Goal: Communication & Community: Ask a question

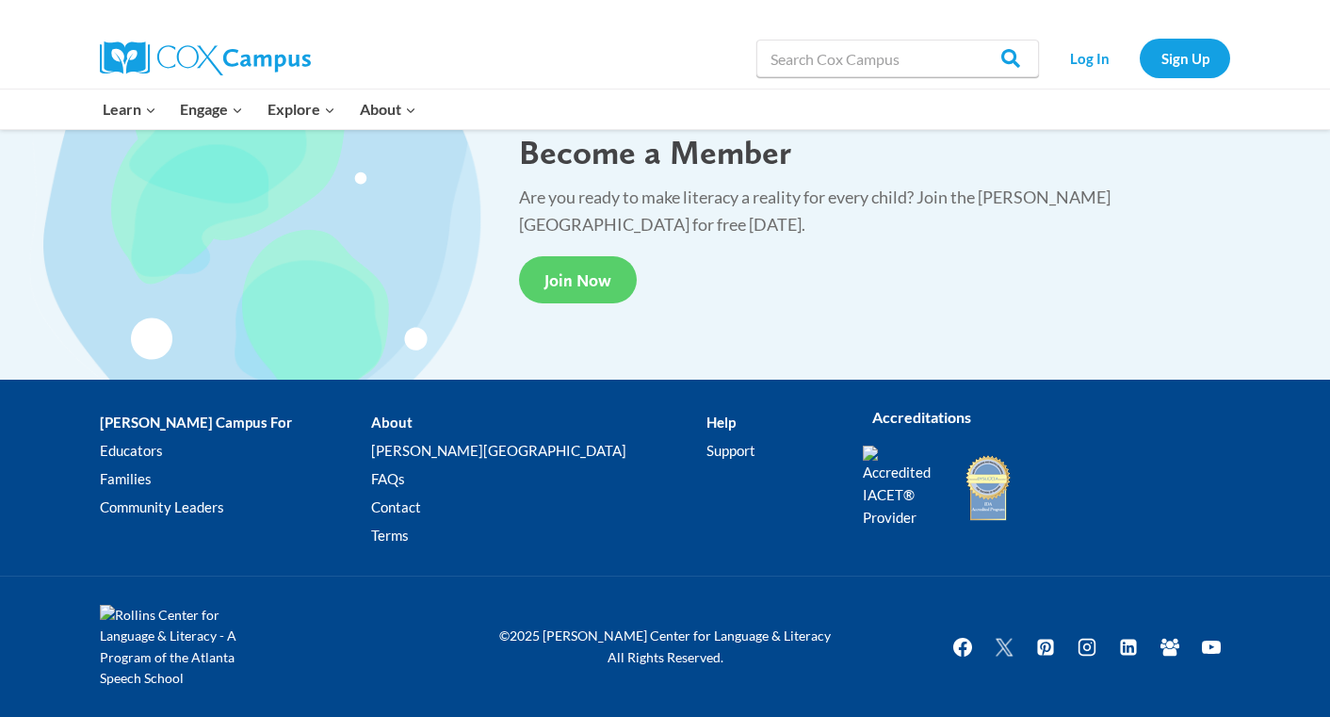
scroll to position [3550, 0]
click at [707, 459] on link "Support" at bounding box center [771, 450] width 128 height 28
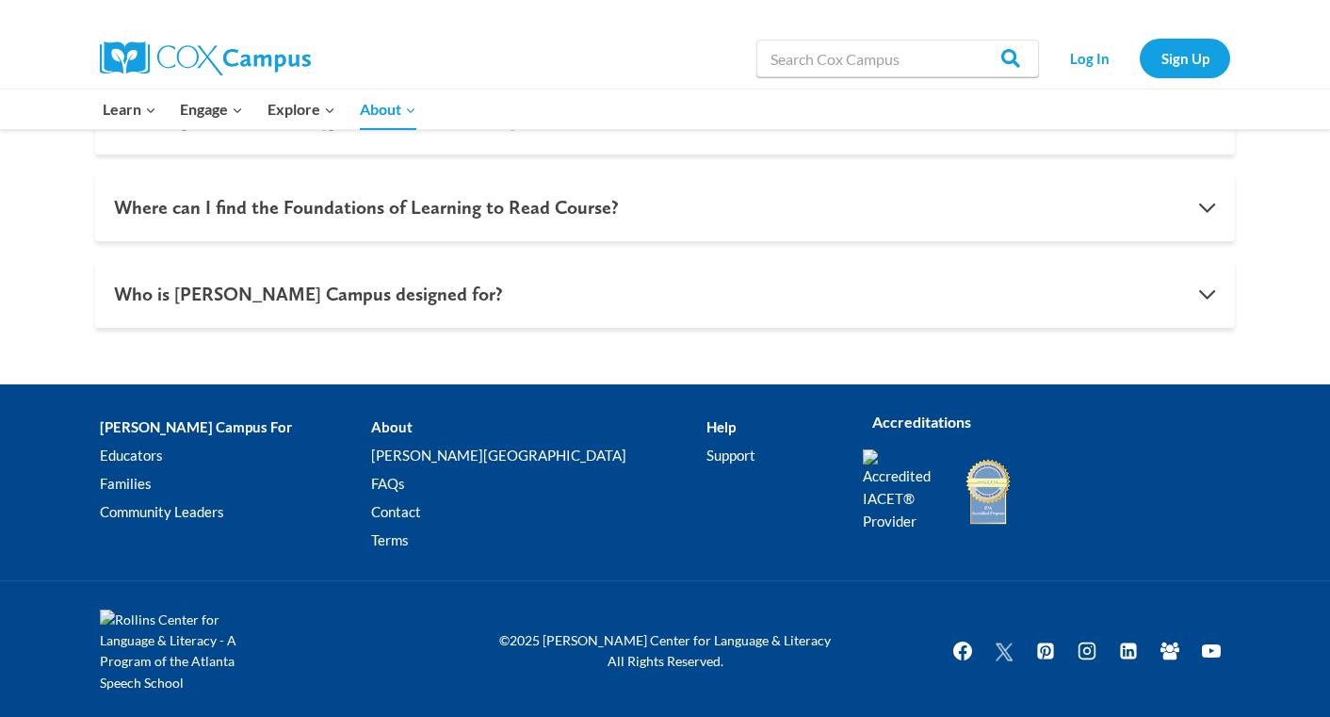
scroll to position [2057, 0]
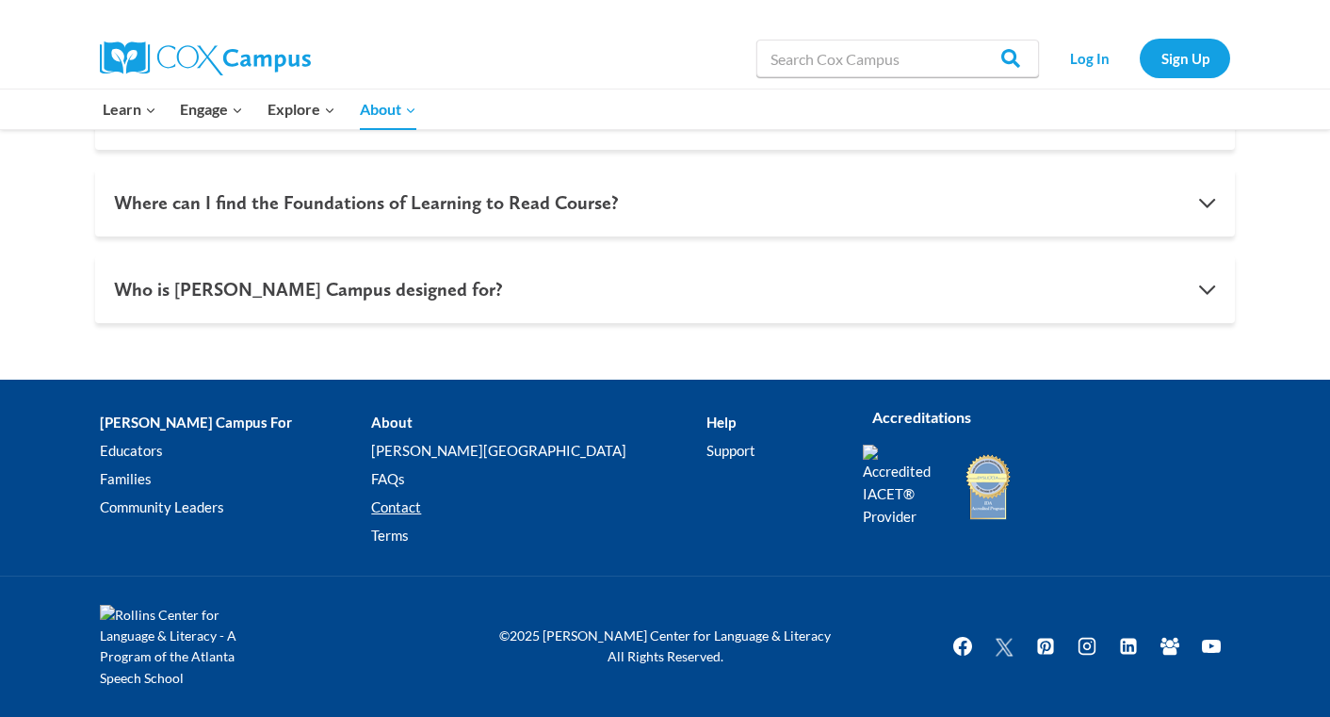
click at [433, 519] on link "Contact" at bounding box center [538, 507] width 334 height 28
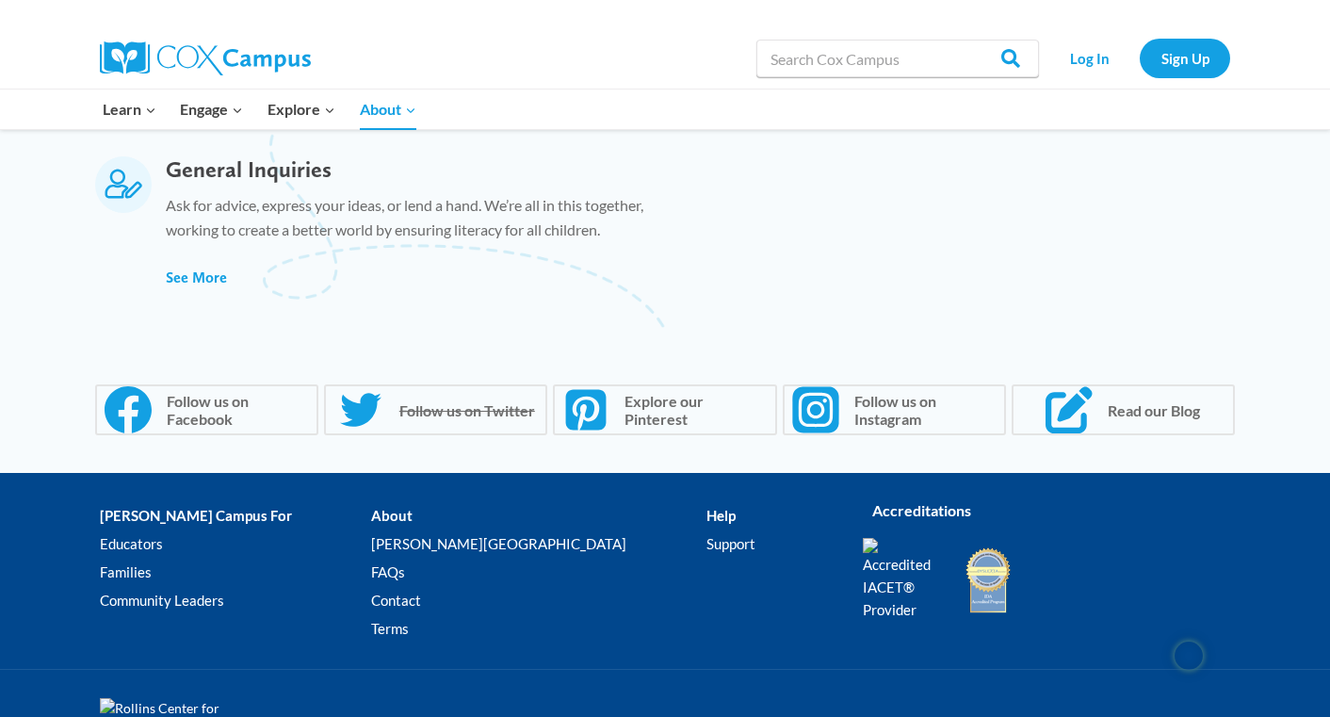
scroll to position [1456, 0]
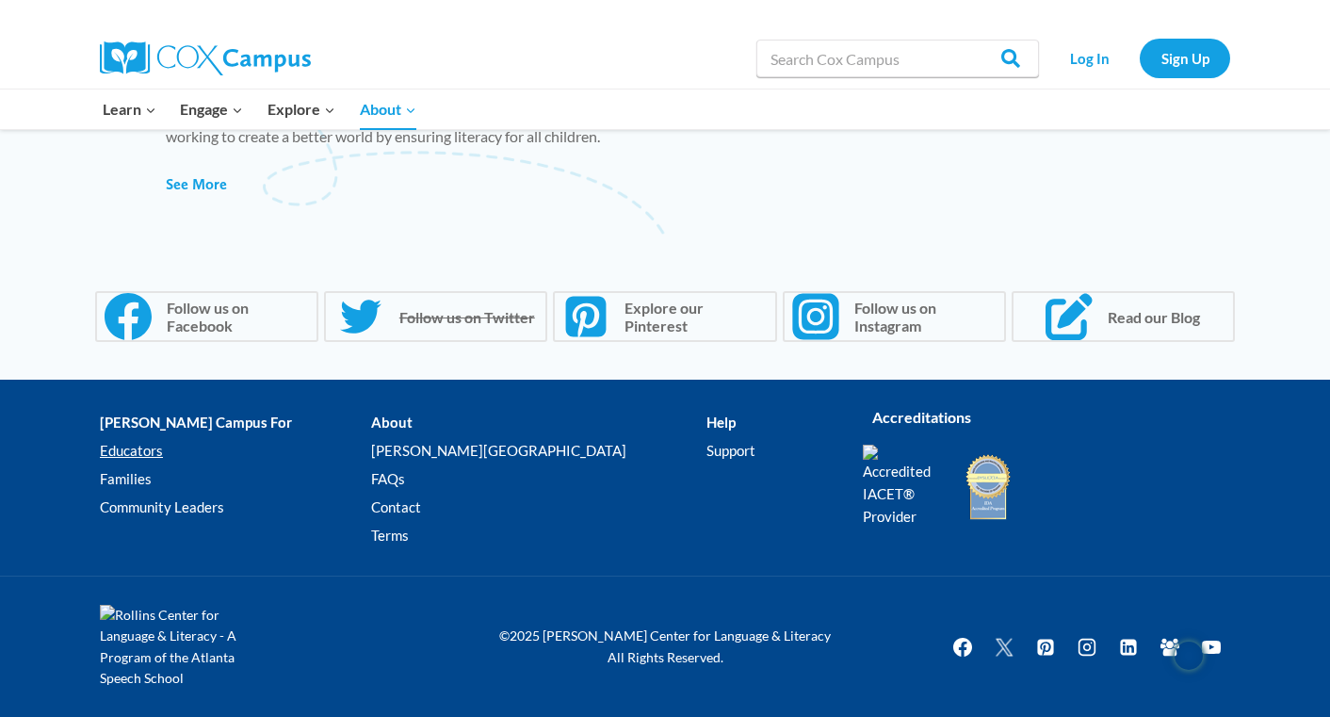
click at [143, 454] on link "Educators" at bounding box center [235, 450] width 271 height 28
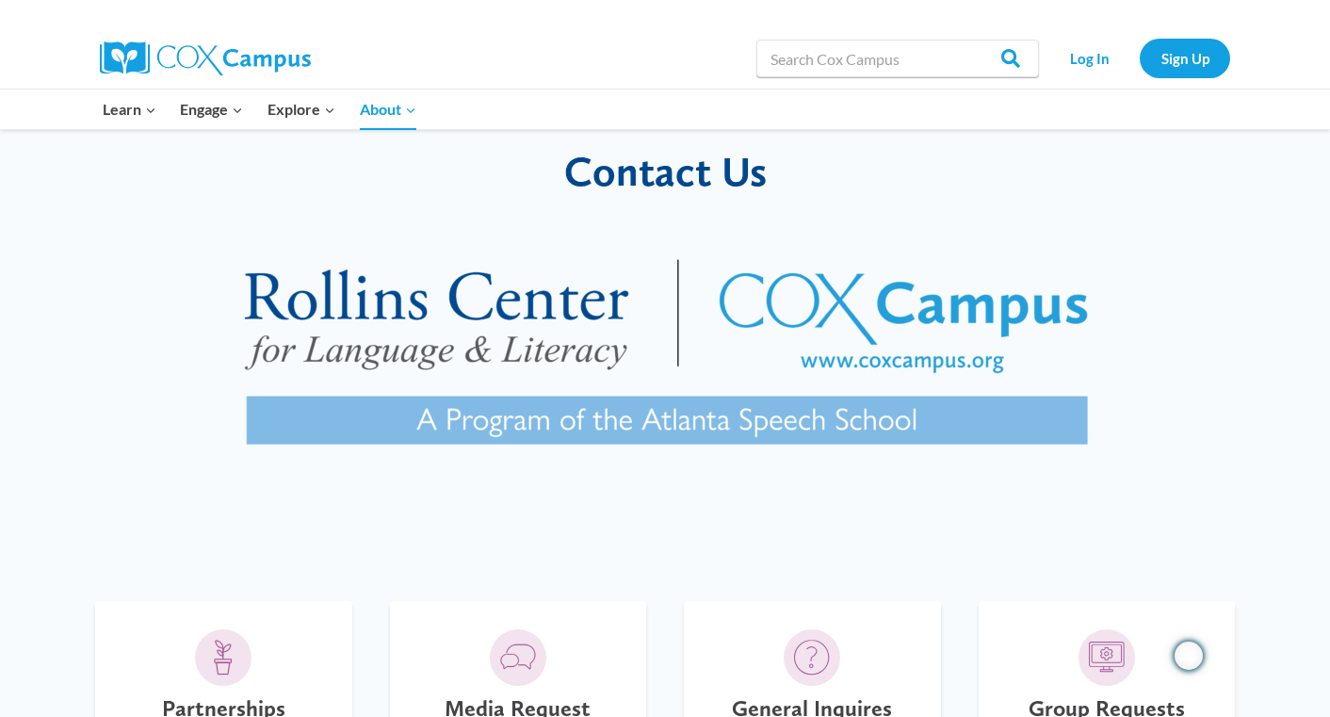
scroll to position [0, 0]
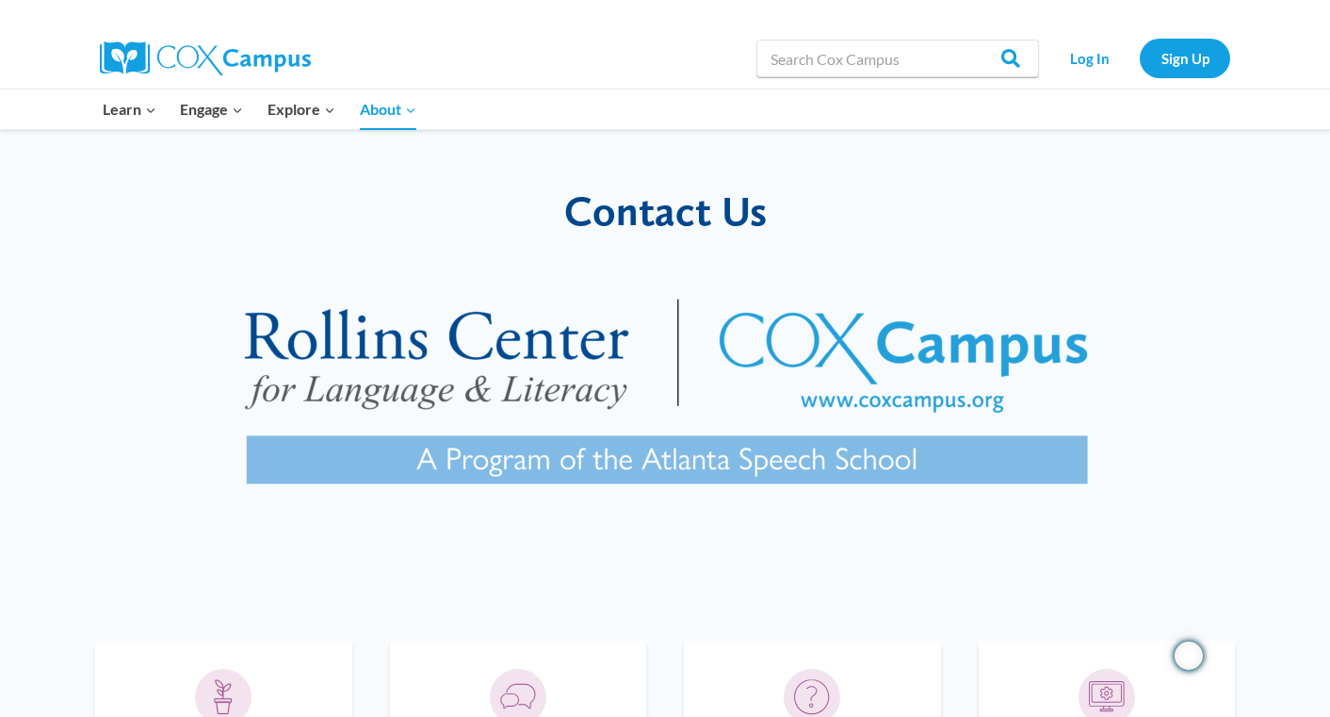
click at [267, 51] on img at bounding box center [205, 58] width 211 height 34
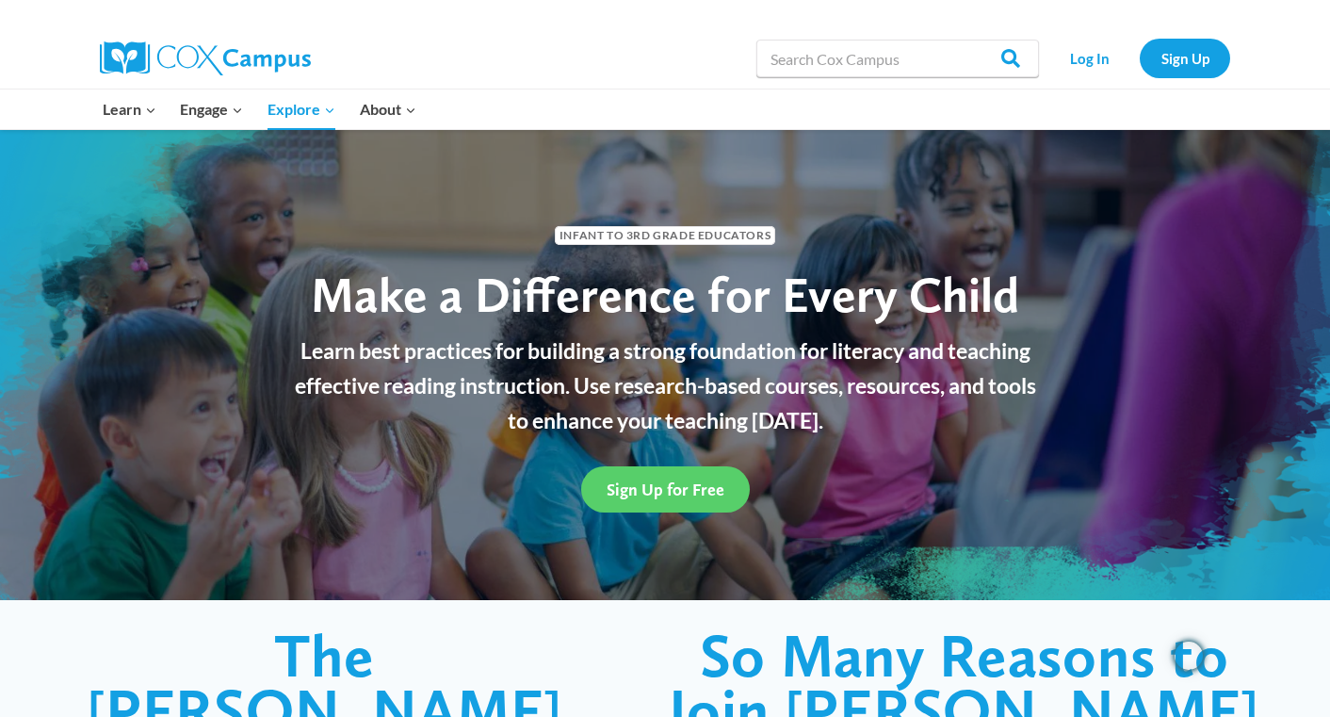
scroll to position [5, 0]
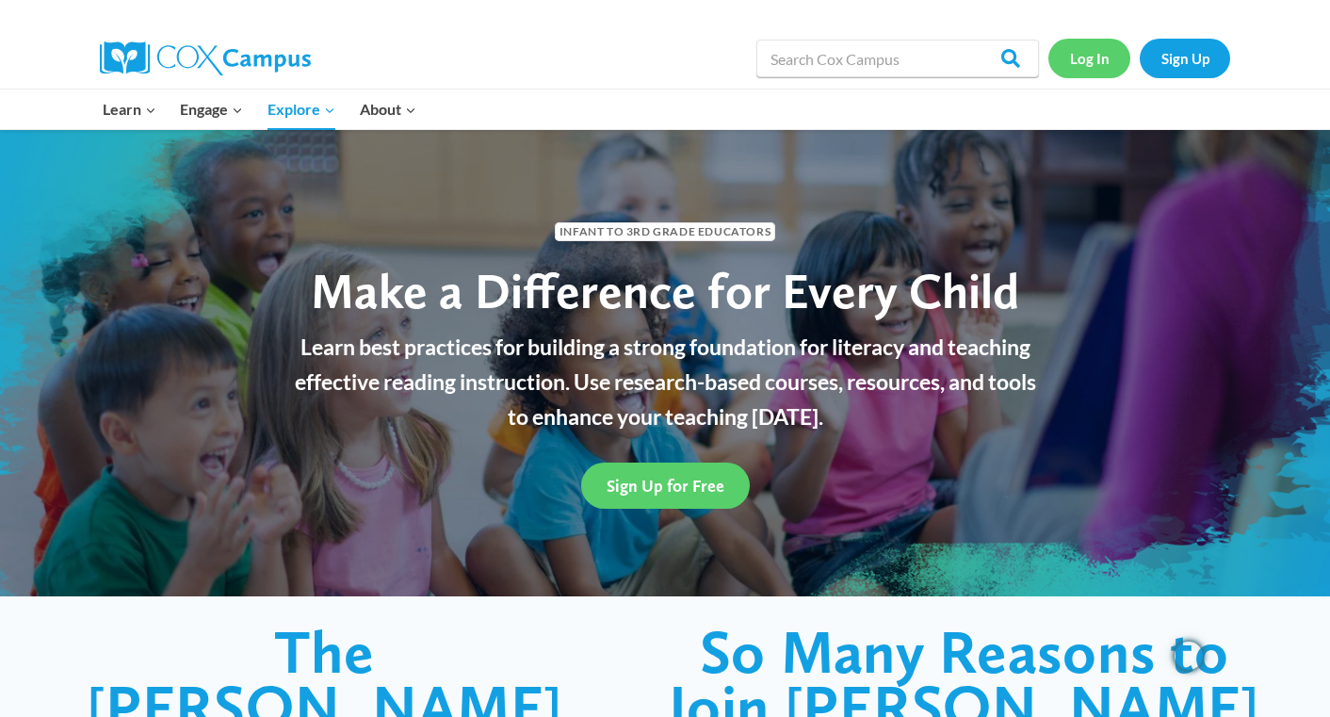
click at [1082, 54] on link "Log In" at bounding box center [1090, 58] width 82 height 39
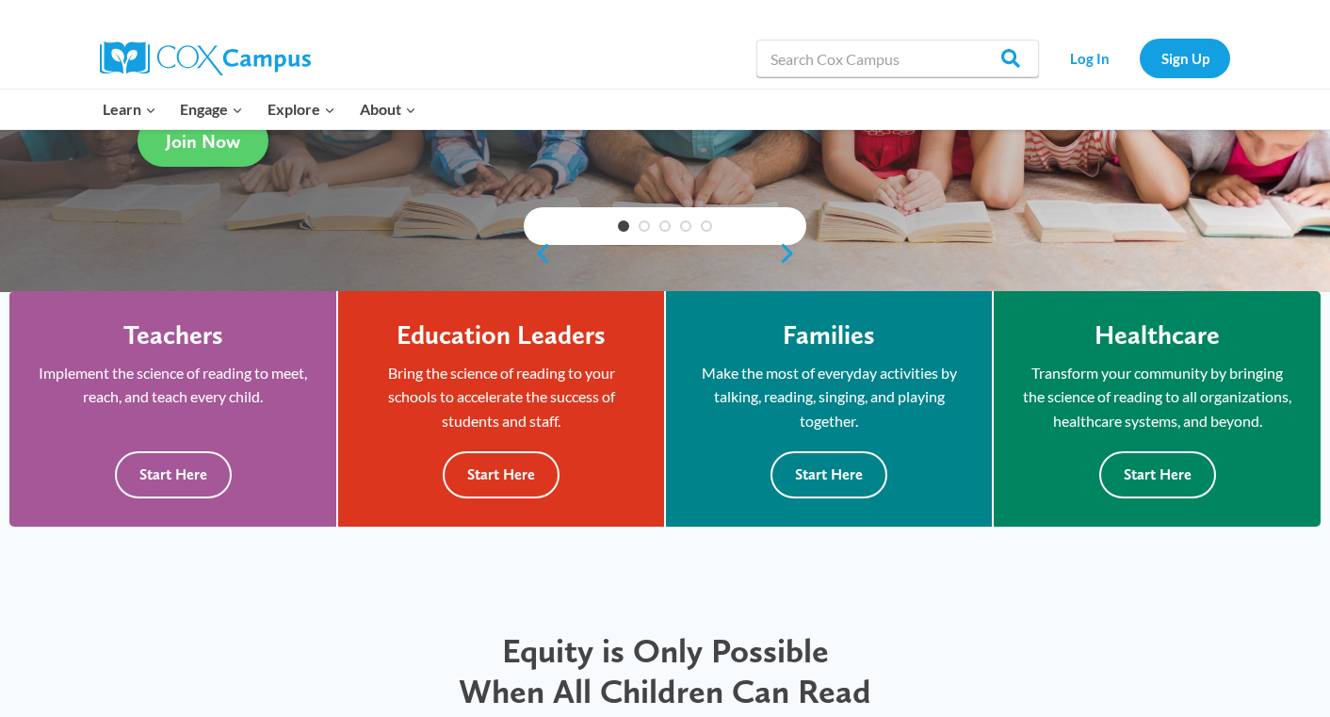
scroll to position [379, 0]
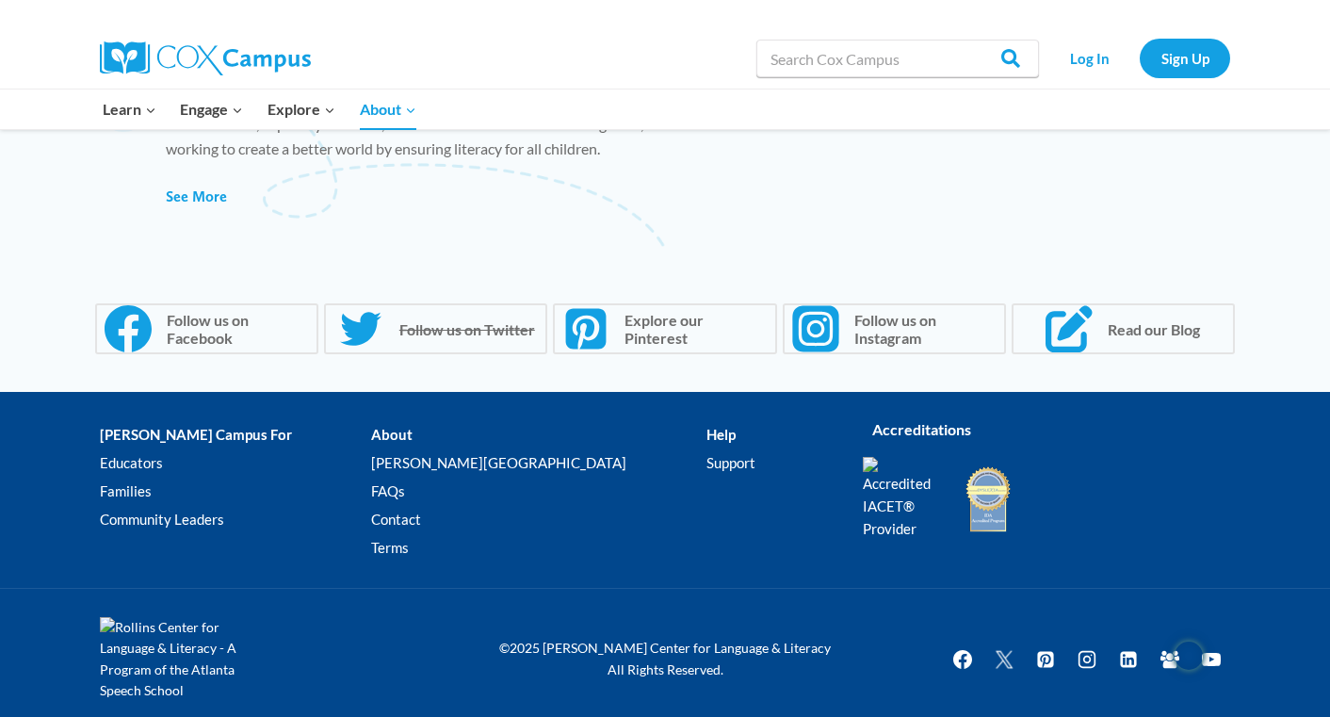
scroll to position [1456, 0]
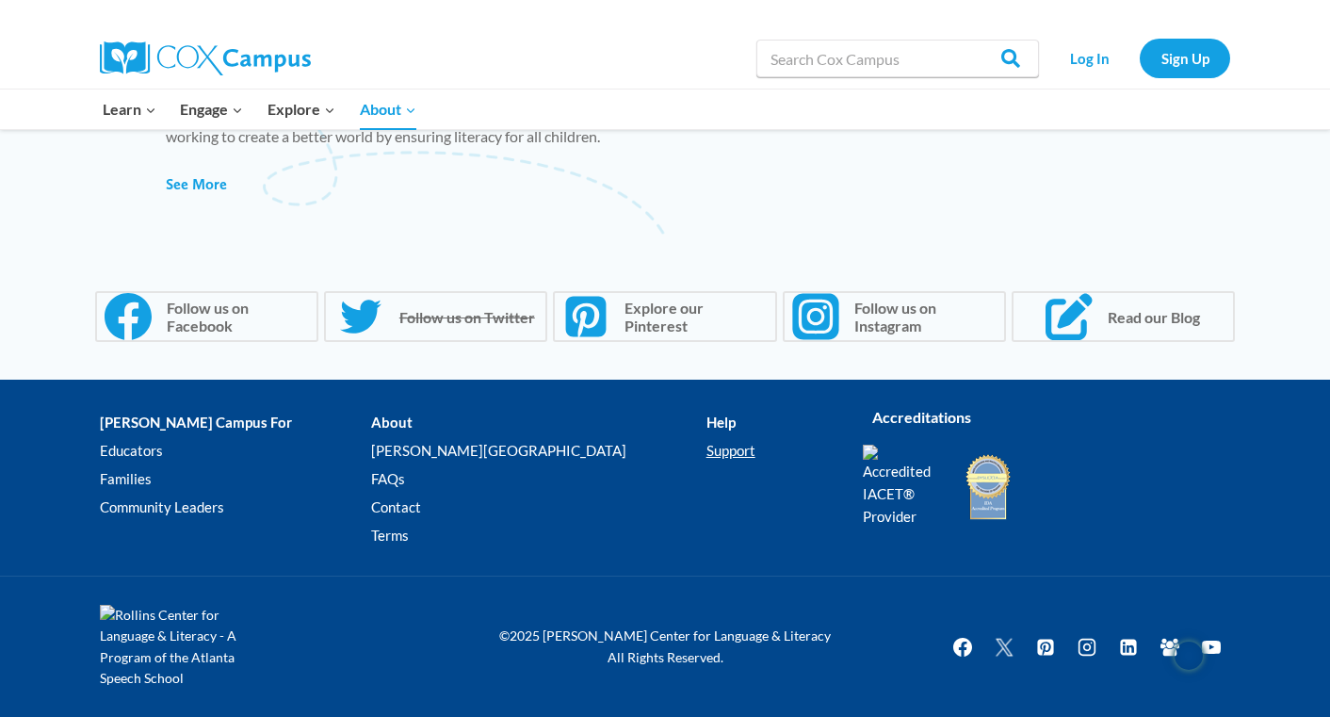
click at [707, 438] on link "Support" at bounding box center [771, 450] width 128 height 28
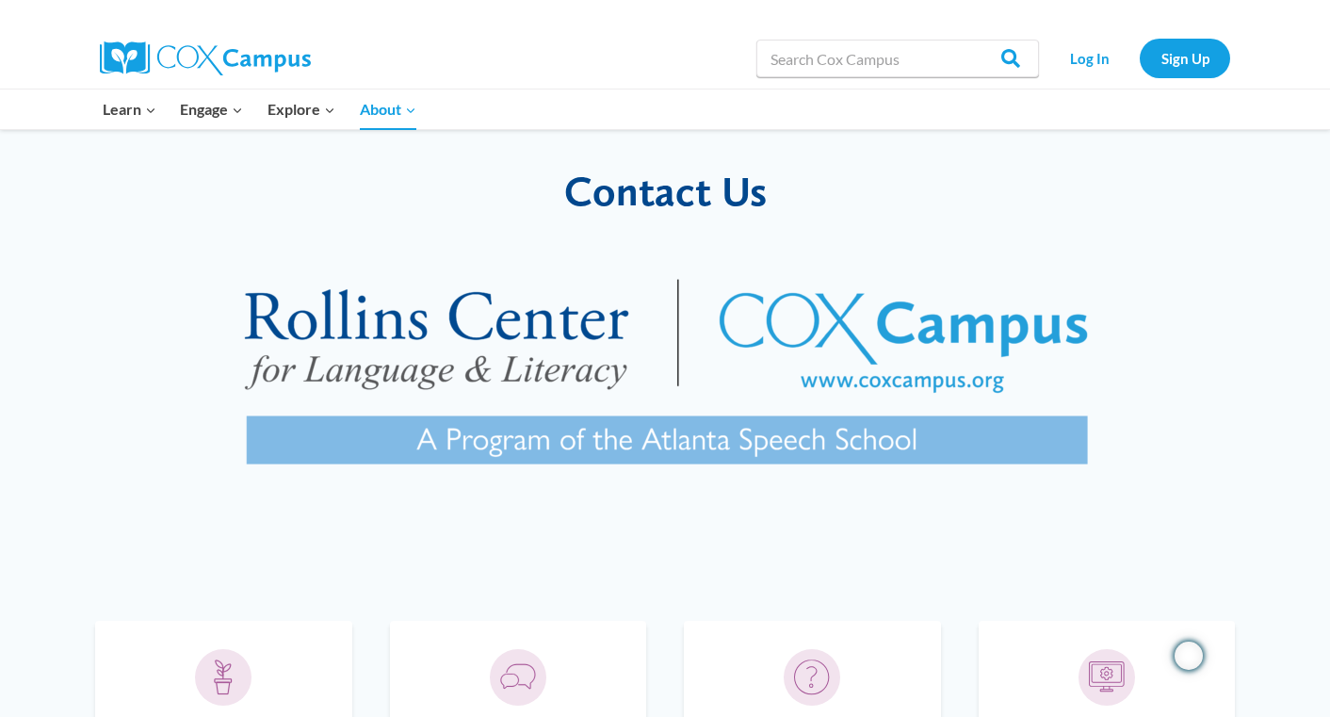
scroll to position [0, 0]
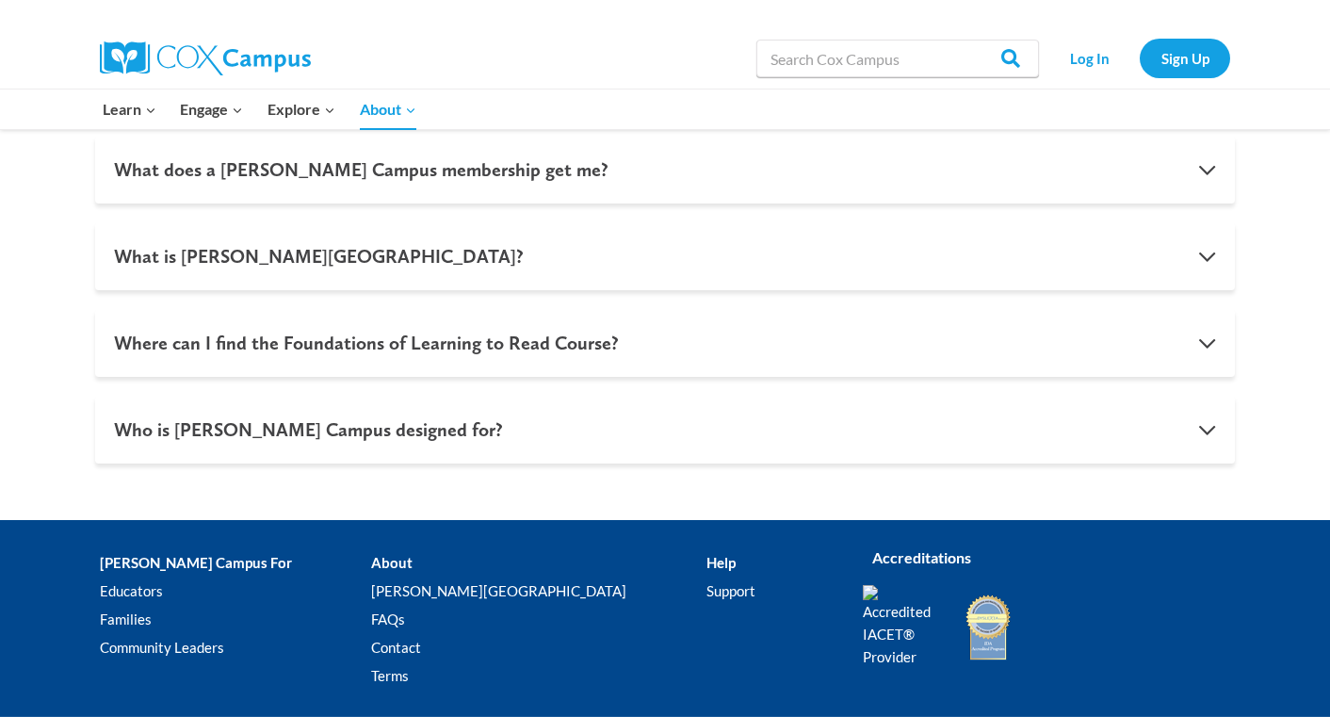
scroll to position [1912, 0]
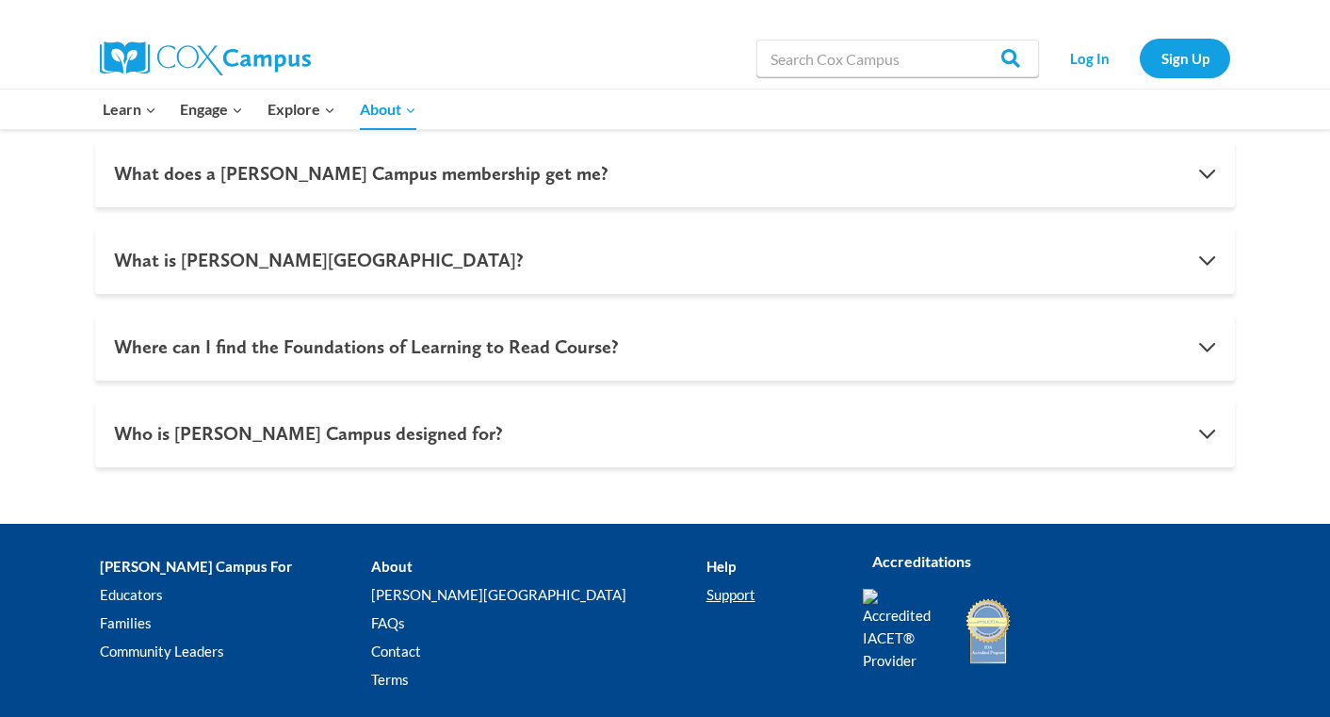
click at [707, 593] on link "Support" at bounding box center [771, 594] width 128 height 28
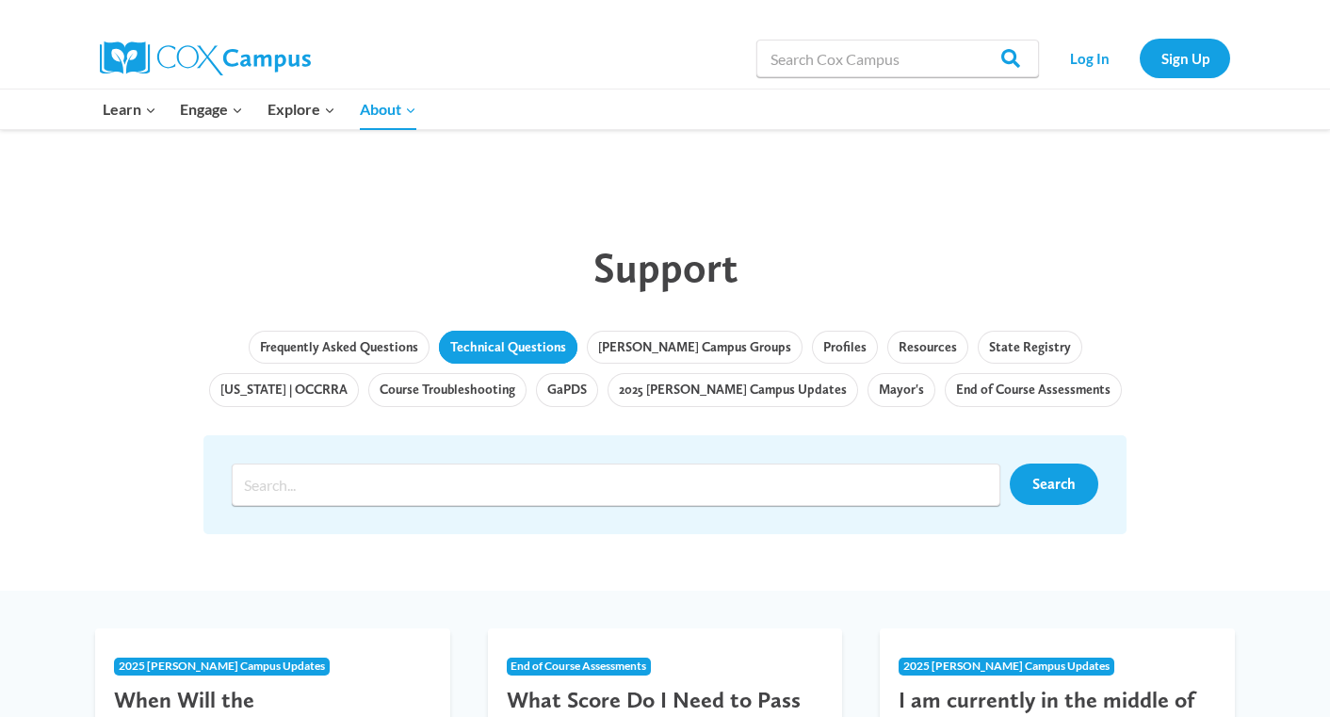
click at [511, 353] on link "Technical Questions" at bounding box center [508, 348] width 138 height 34
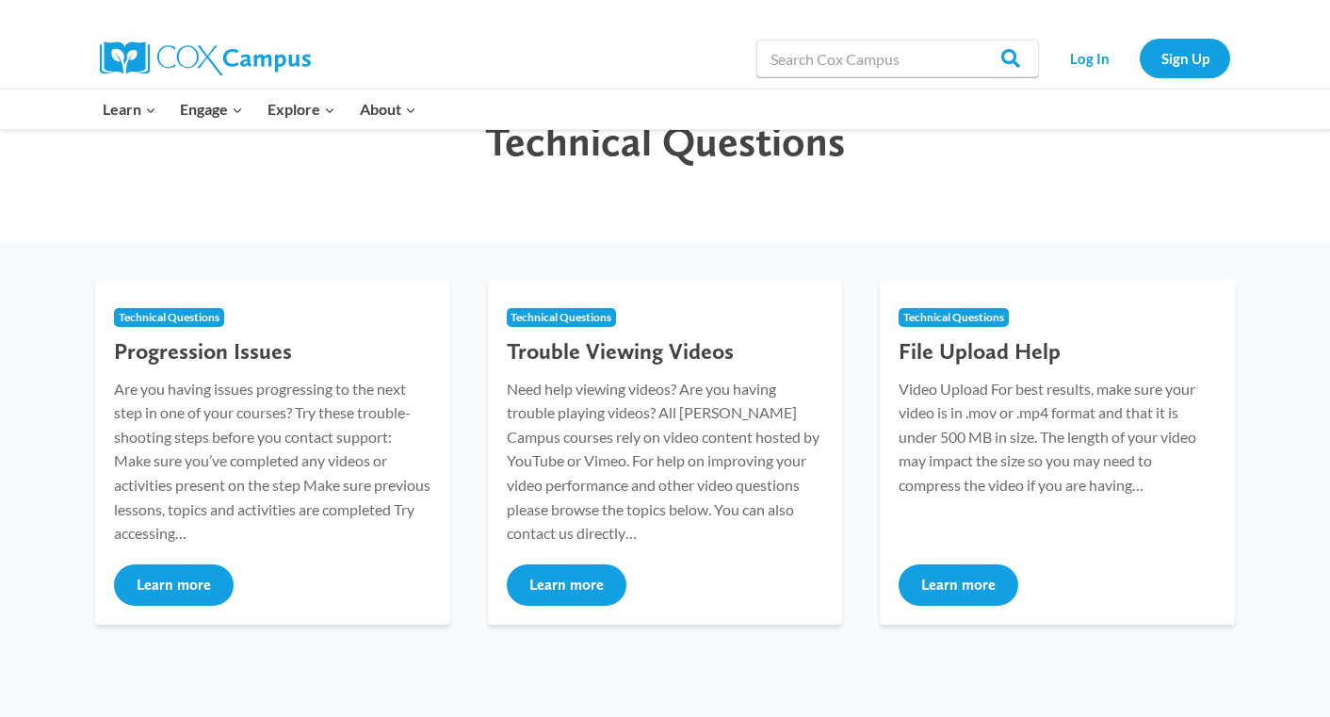
scroll to position [129, 0]
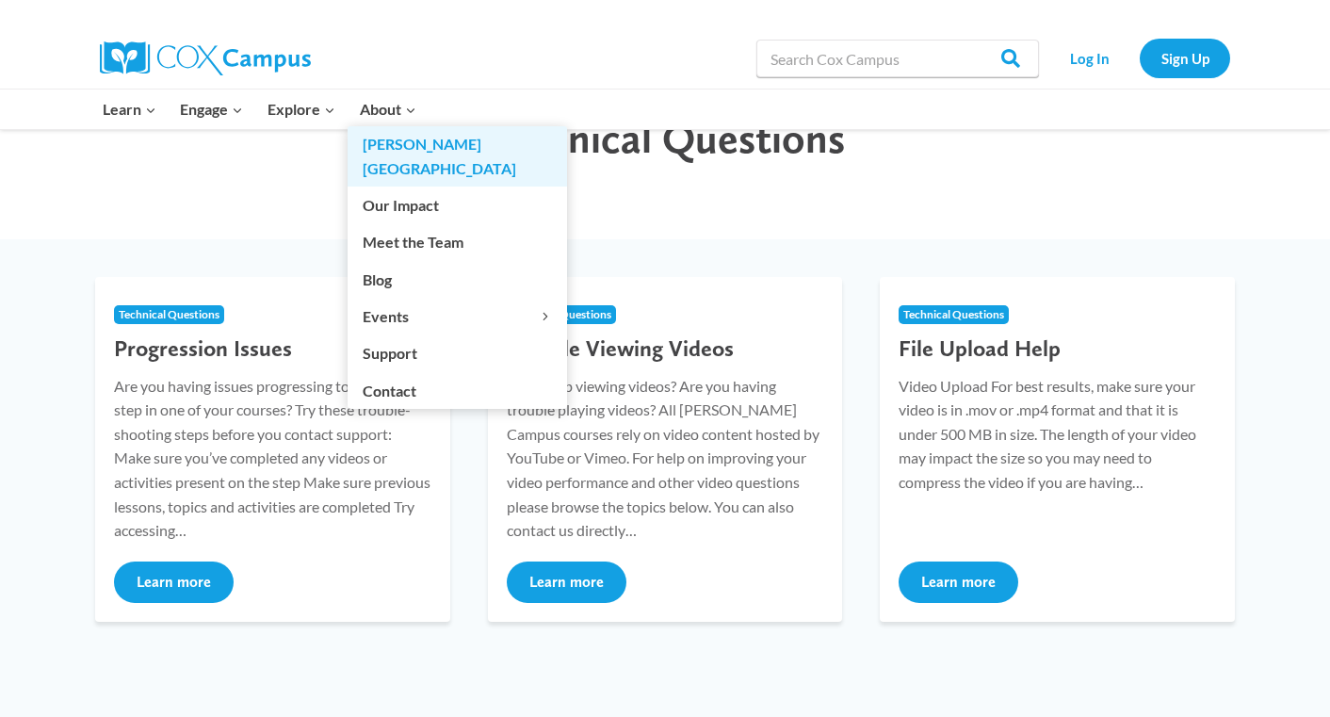
click at [396, 128] on link "[PERSON_NAME][GEOGRAPHIC_DATA]" at bounding box center [458, 156] width 220 height 60
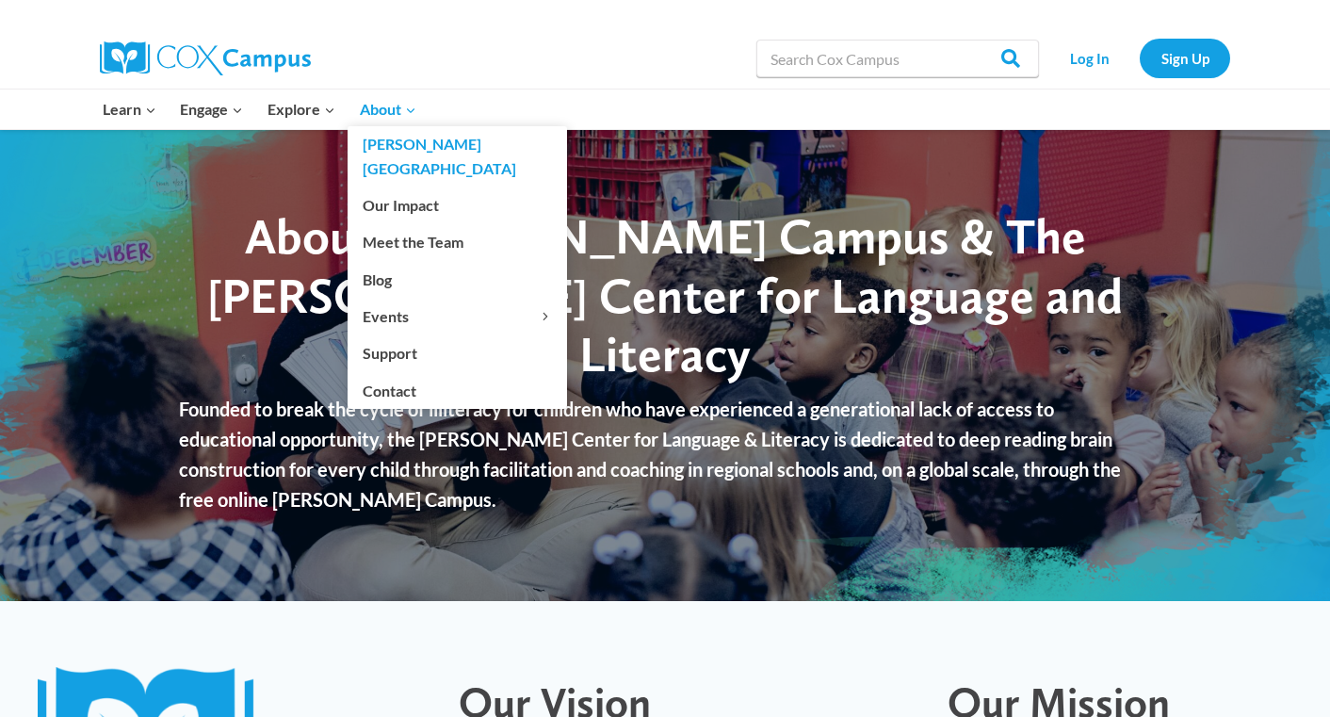
click at [399, 116] on span "About Expand" at bounding box center [388, 109] width 57 height 24
click at [390, 335] on link "Support" at bounding box center [458, 353] width 220 height 36
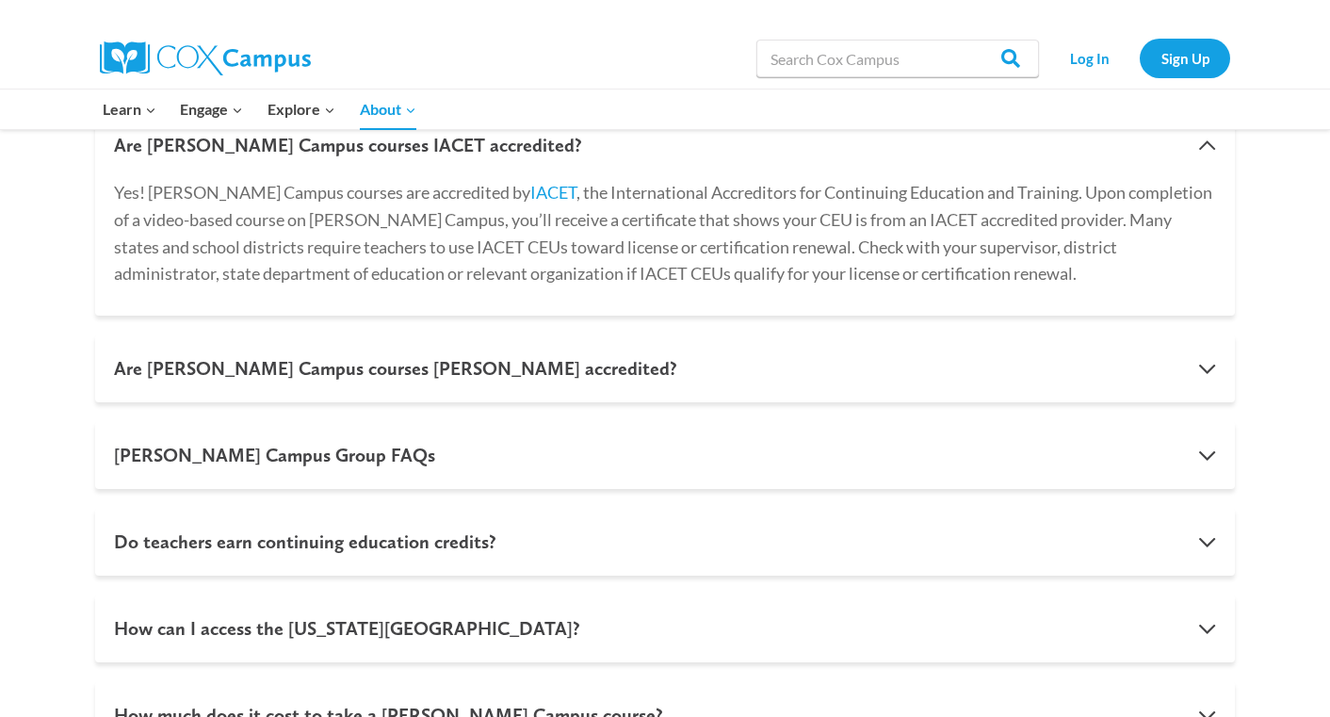
scroll to position [1111, 0]
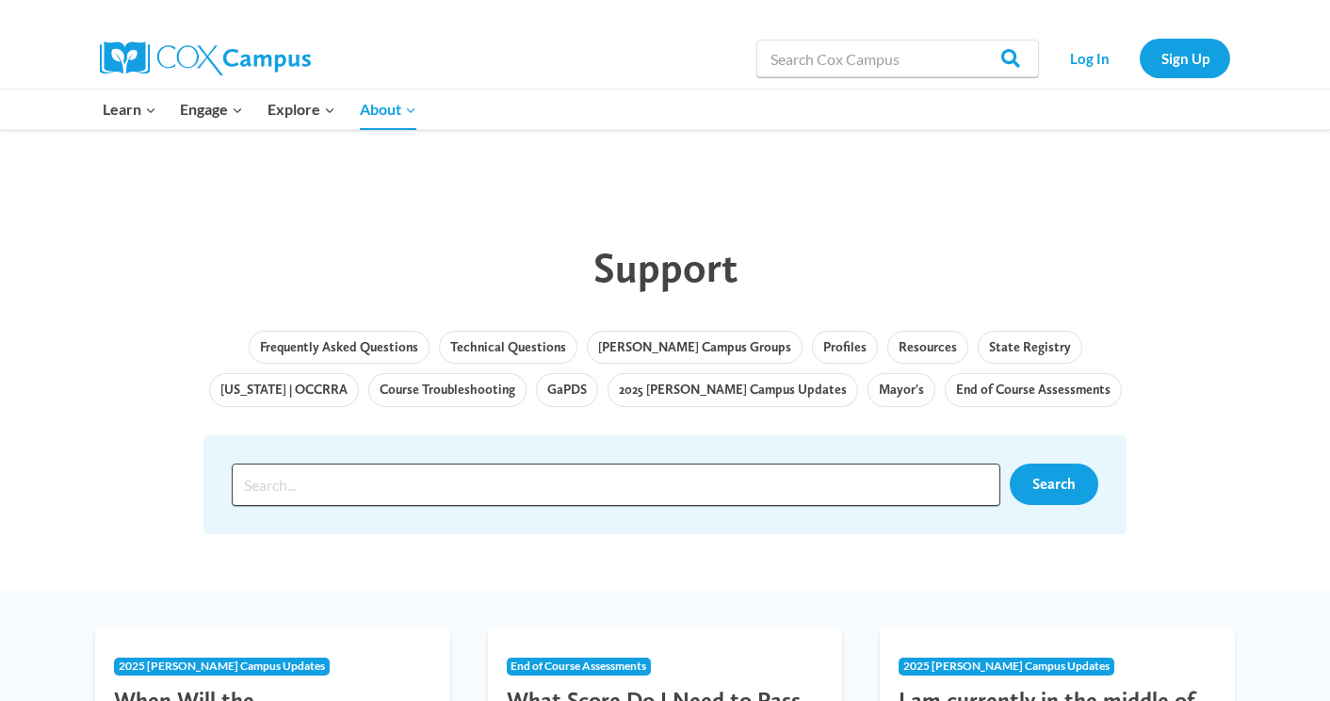
drag, startPoint x: 280, startPoint y: 483, endPoint x: 254, endPoint y: 481, distance: 25.5
click at [279, 481] on input "Search input" at bounding box center [616, 485] width 769 height 42
type input "trouble logging into cox campus"
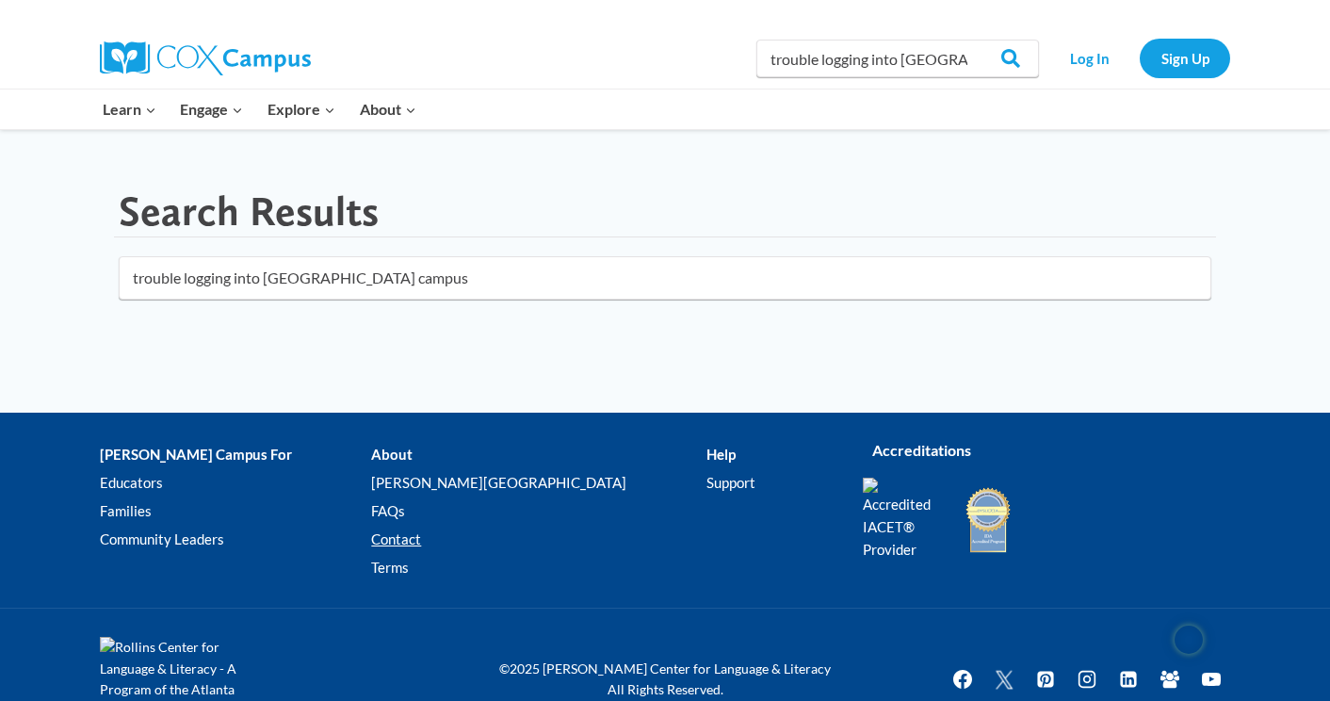
click at [415, 543] on link "Contact" at bounding box center [538, 540] width 334 height 28
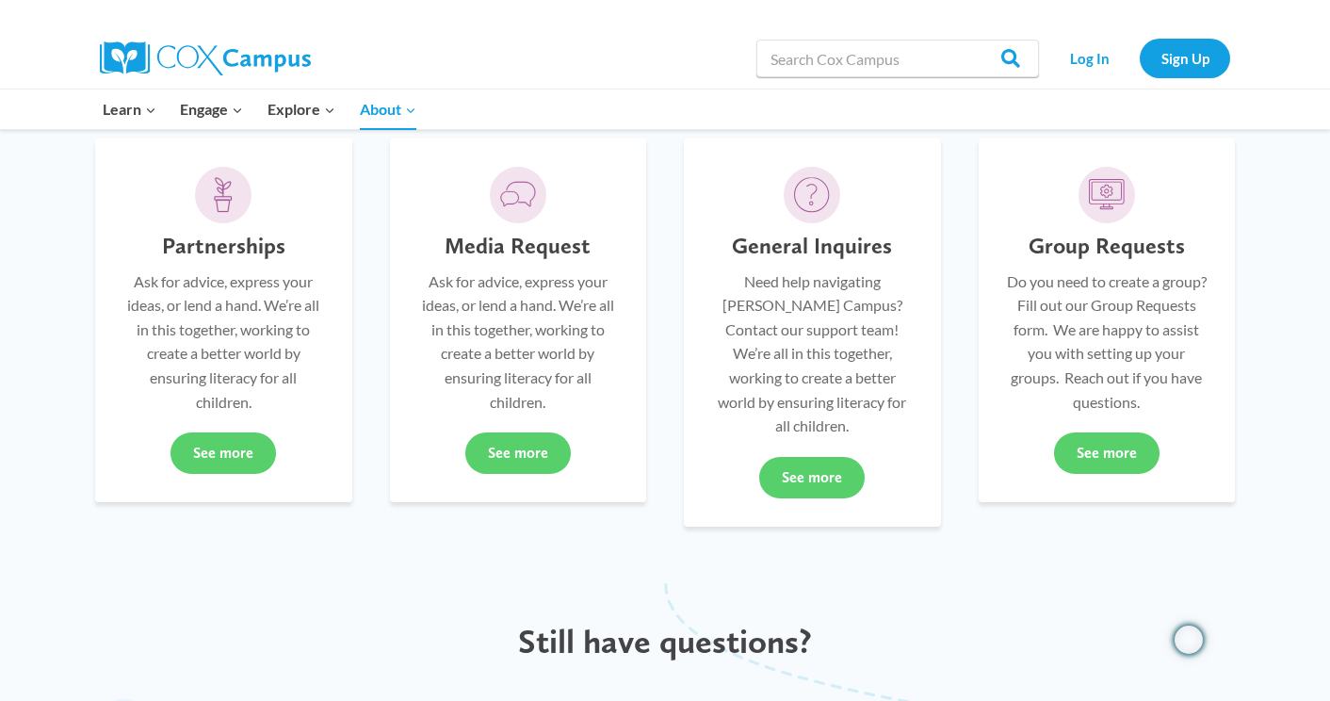
scroll to position [504, 0]
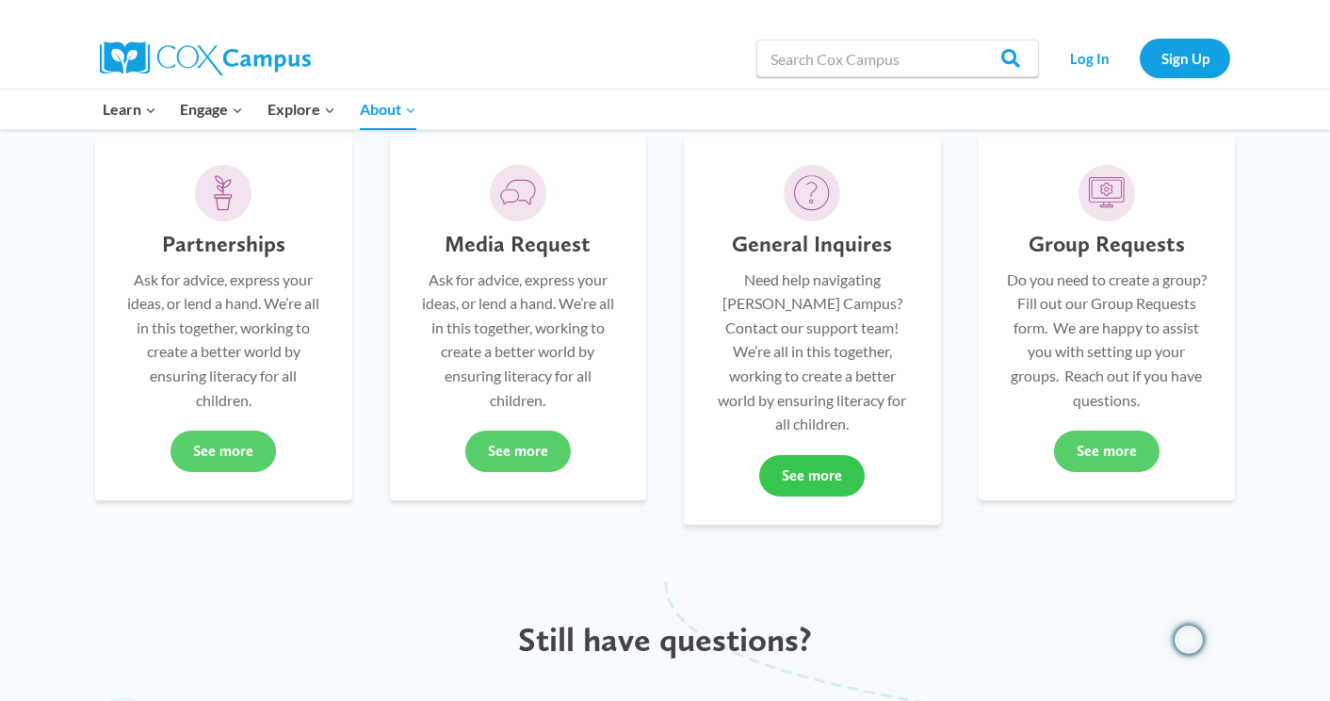
click at [830, 456] on link "See more" at bounding box center [812, 475] width 106 height 41
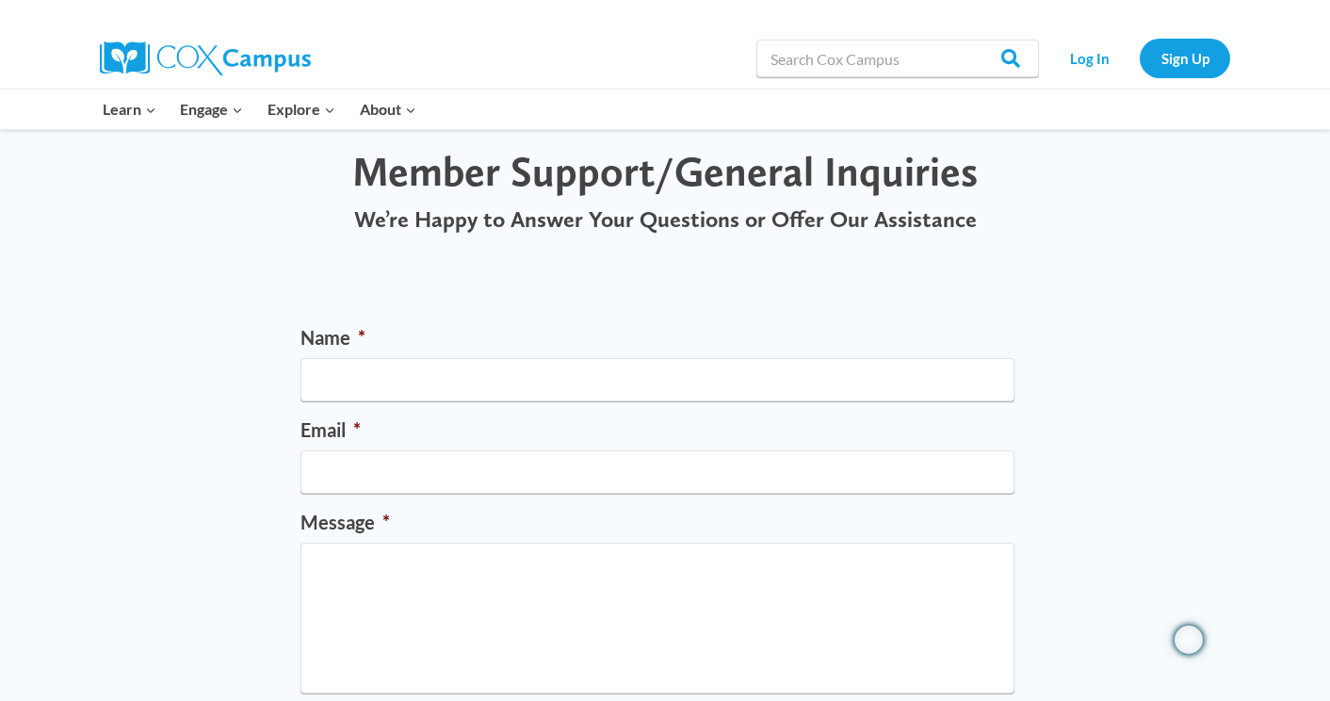
scroll to position [55, 0]
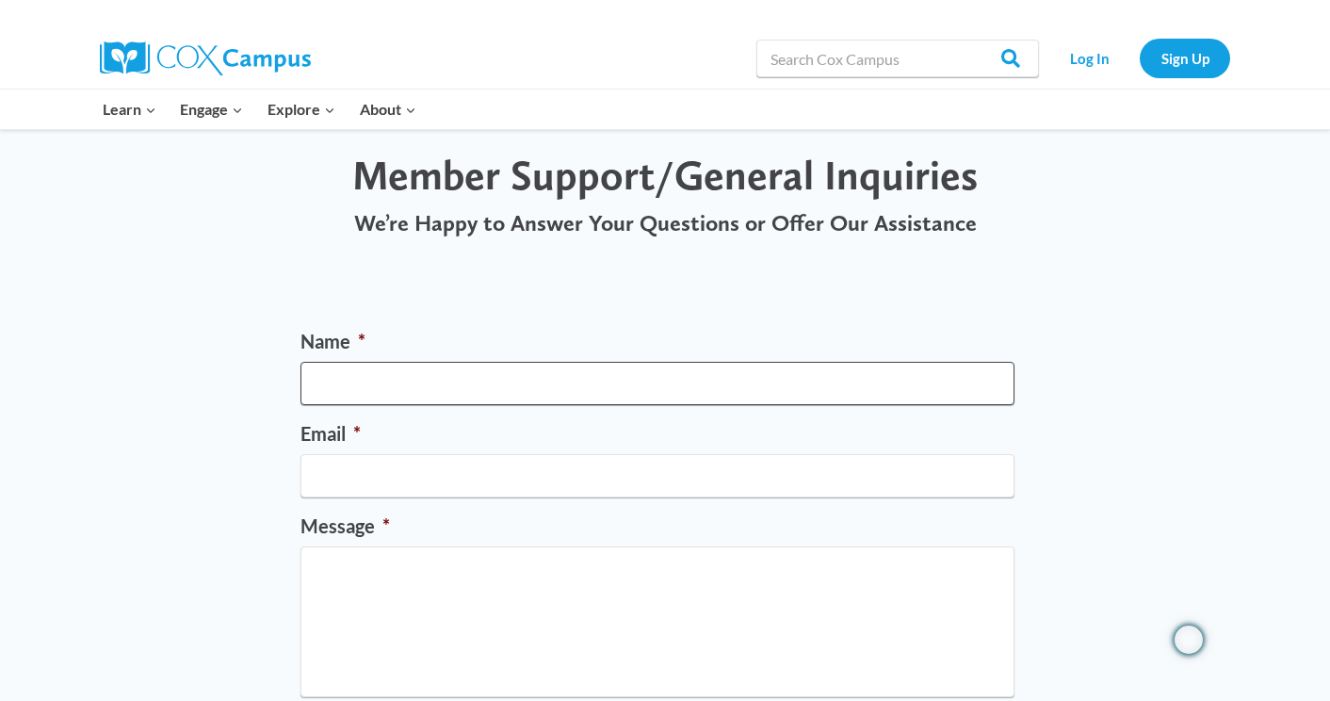
click at [335, 382] on input "Name *" at bounding box center [658, 383] width 714 height 43
type input "K. [PERSON_NAME]"
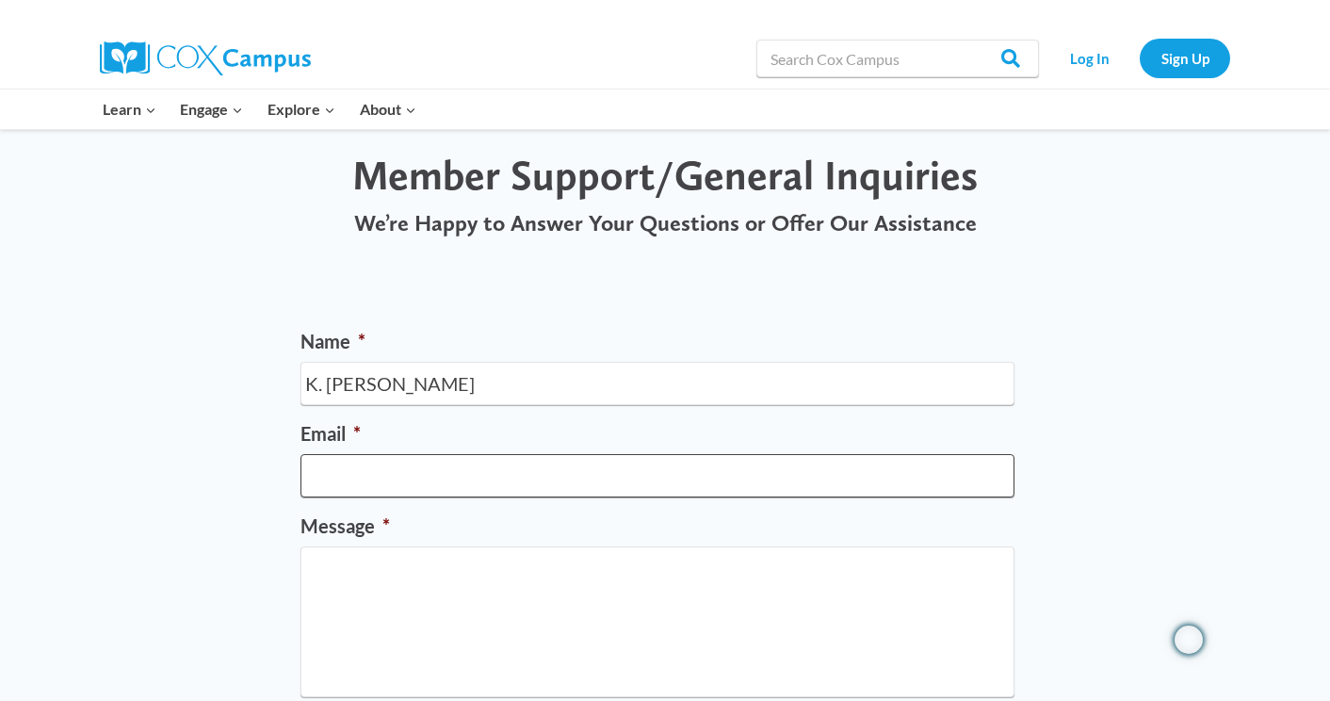
click at [334, 476] on input "Email *" at bounding box center [658, 475] width 714 height 43
type input "[EMAIL_ADDRESS][PERSON_NAME][DOMAIN_NAME]"
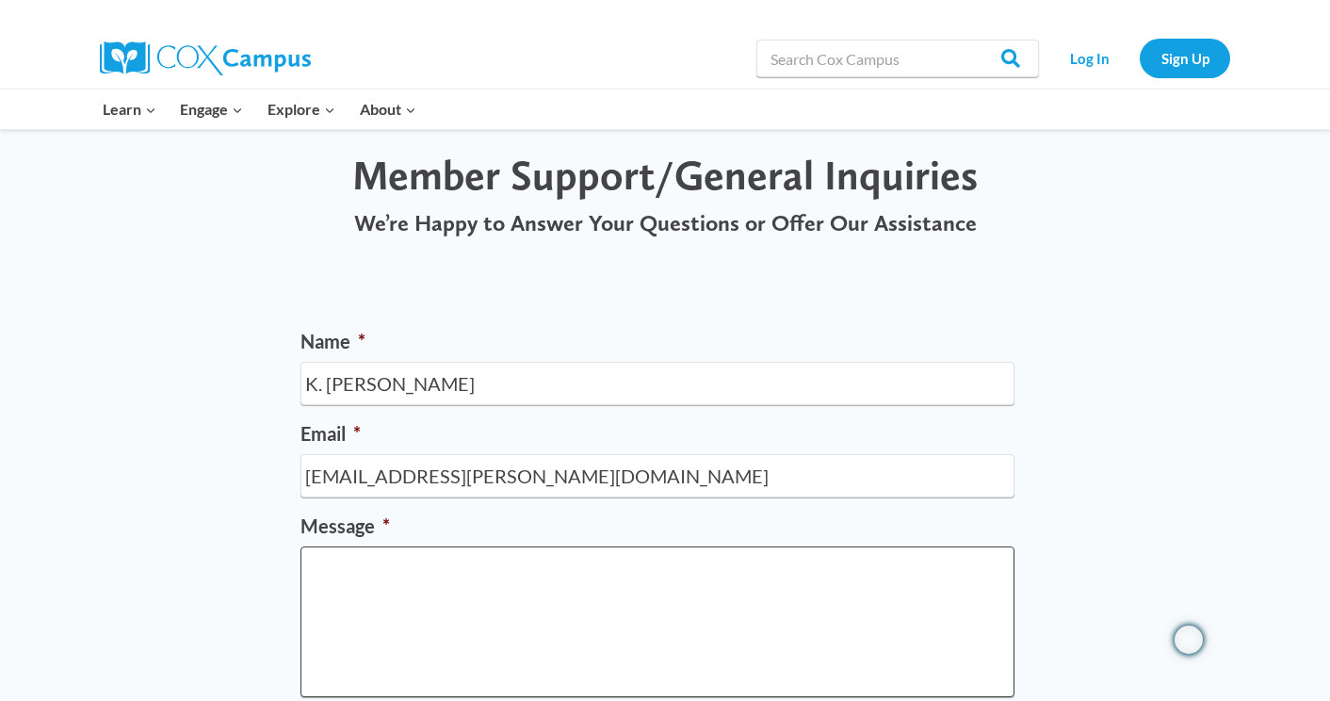
click at [325, 569] on textarea "Message *" at bounding box center [658, 621] width 714 height 151
click at [450, 562] on textarea "I need help loggin into [PERSON_NAME][GEOGRAPHIC_DATA]." at bounding box center [658, 621] width 714 height 151
click at [640, 571] on textarea "I need help logging into [PERSON_NAME][GEOGRAPHIC_DATA]." at bounding box center [658, 621] width 714 height 151
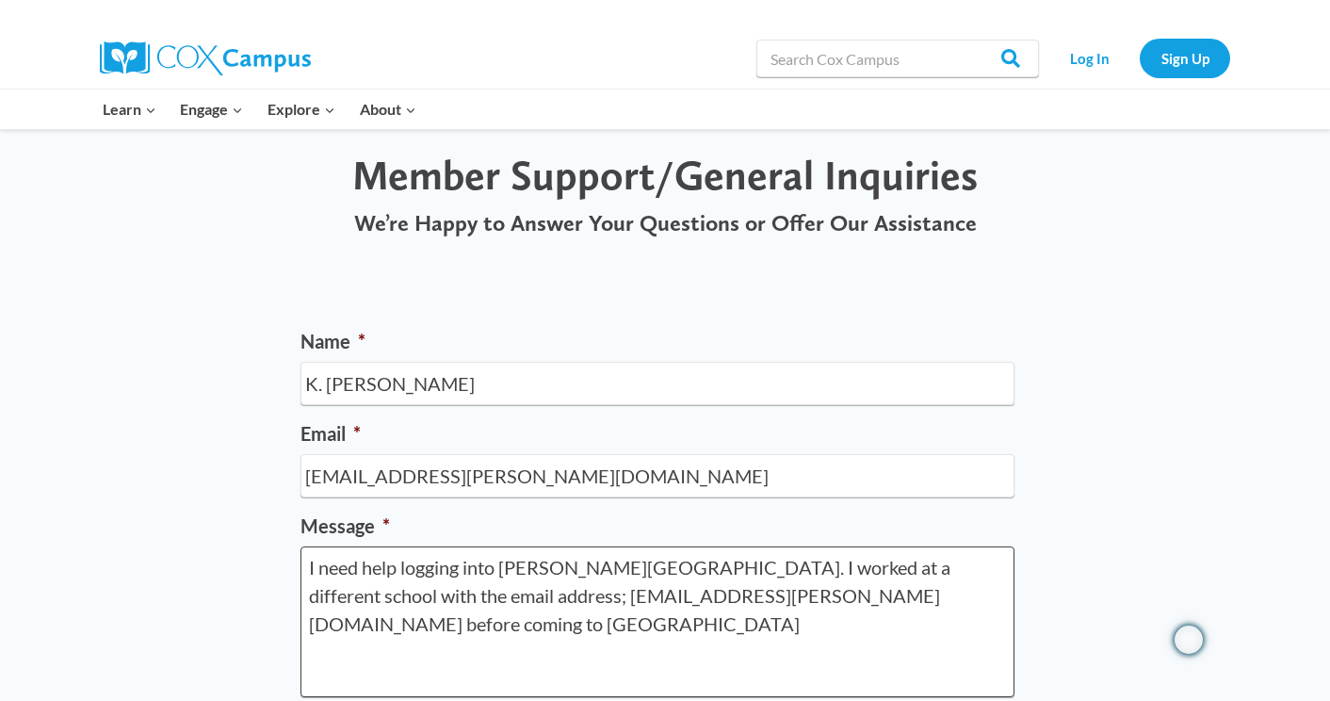
click at [831, 603] on textarea "I need help logging into [PERSON_NAME][GEOGRAPHIC_DATA]. I worked at a differen…" at bounding box center [658, 621] width 714 height 151
click at [579, 625] on textarea "I need help logging into [PERSON_NAME][GEOGRAPHIC_DATA]. I worked at a differen…" at bounding box center [658, 621] width 714 height 151
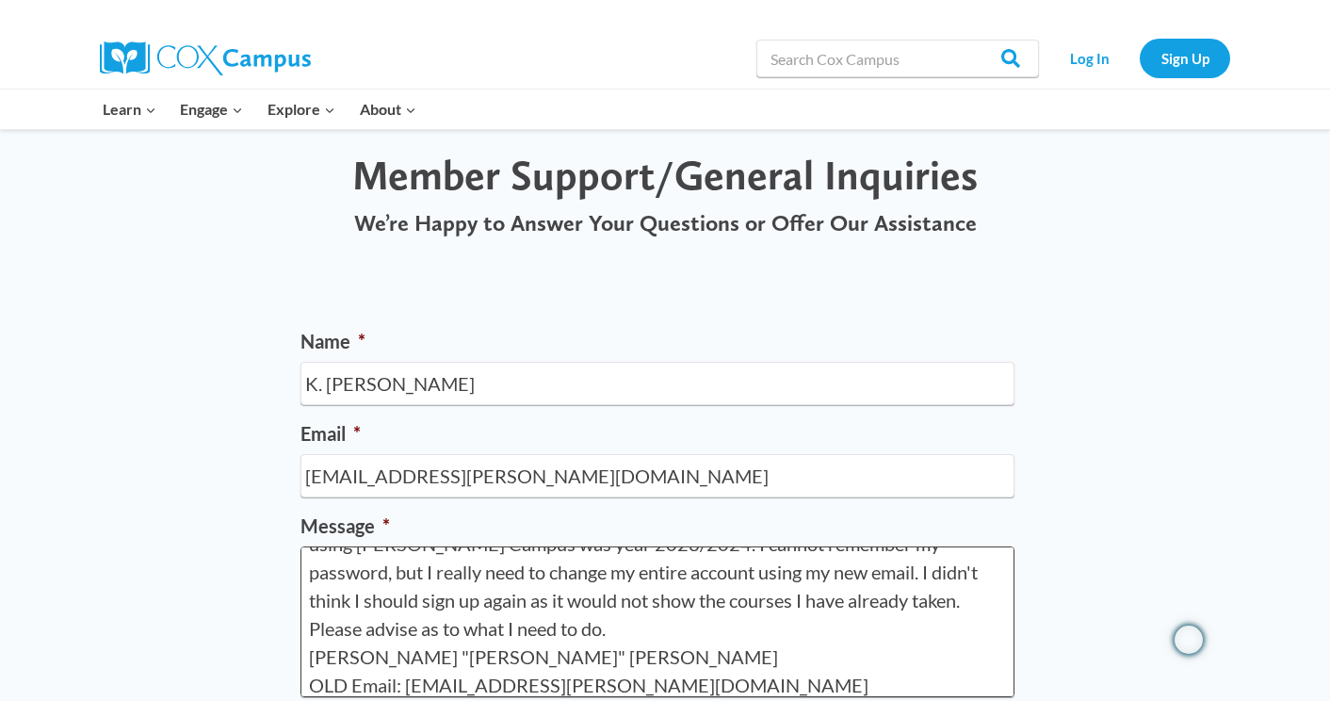
scroll to position [137, 0]
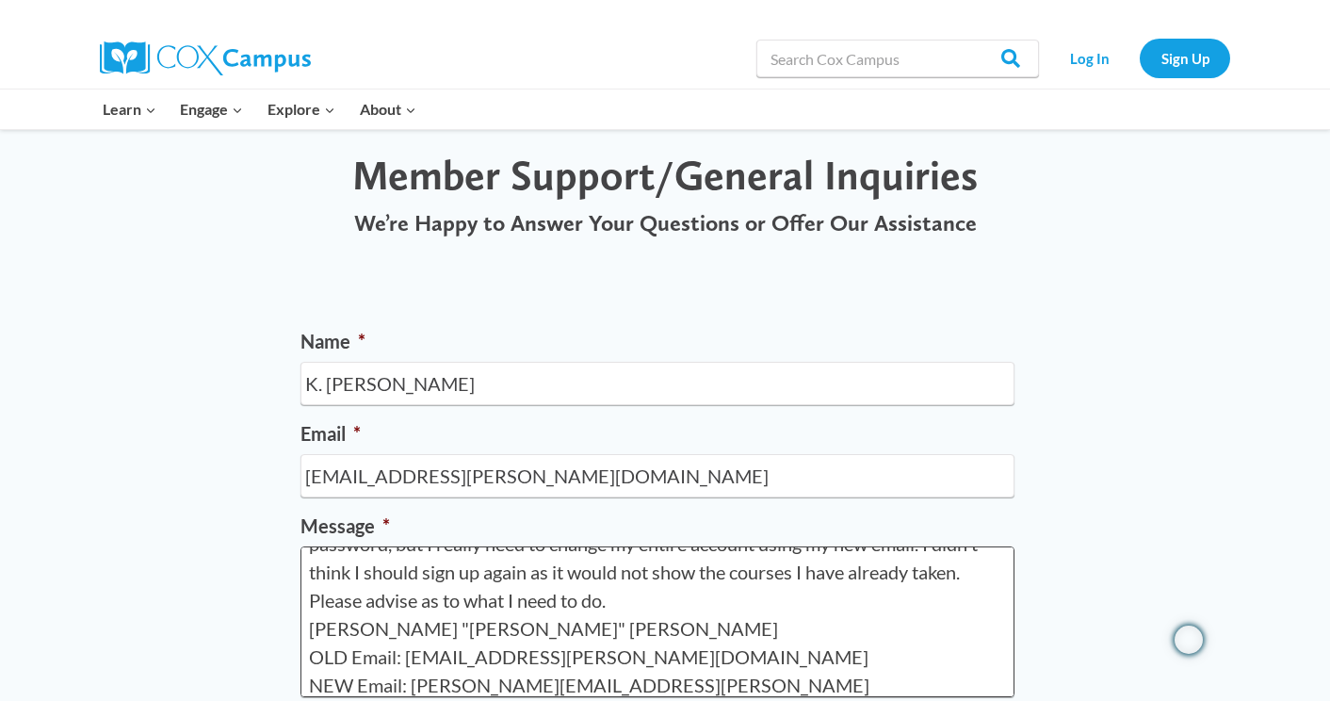
click at [586, 574] on textarea "I need help logging into [PERSON_NAME][GEOGRAPHIC_DATA]. I worked at a differen…" at bounding box center [658, 621] width 714 height 151
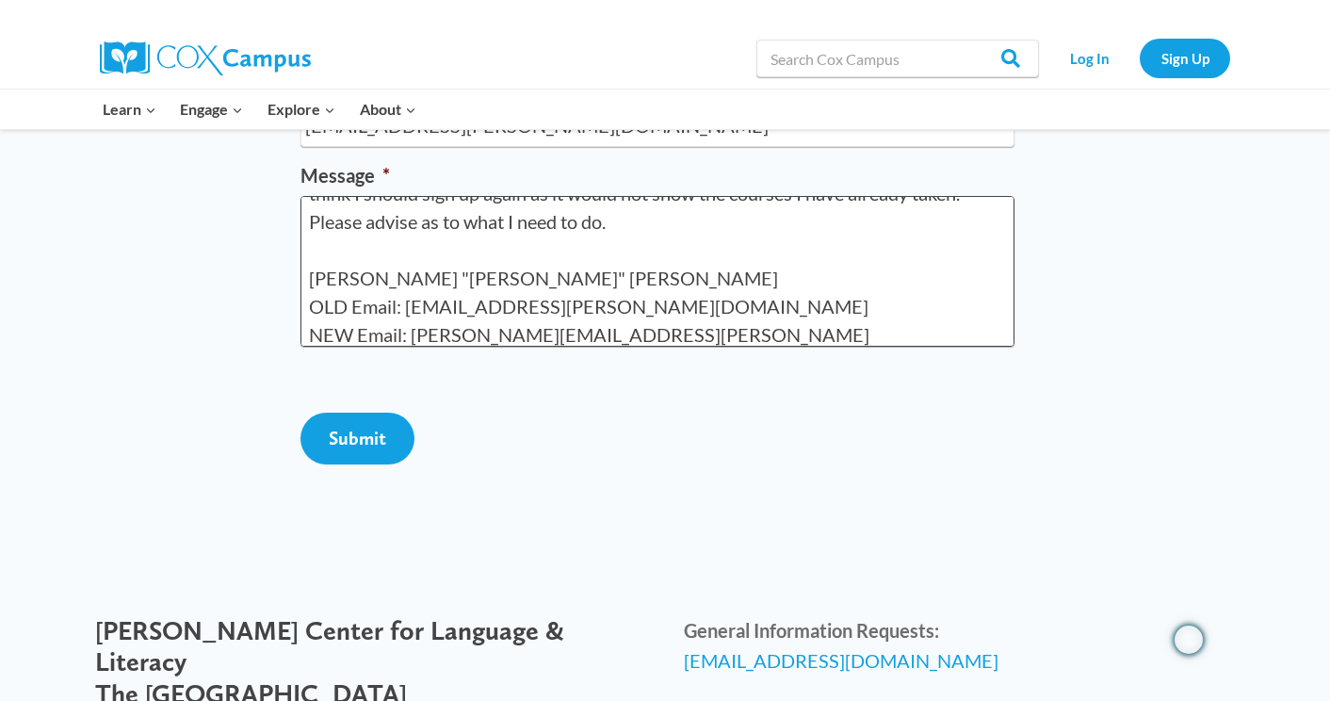
scroll to position [402, 0]
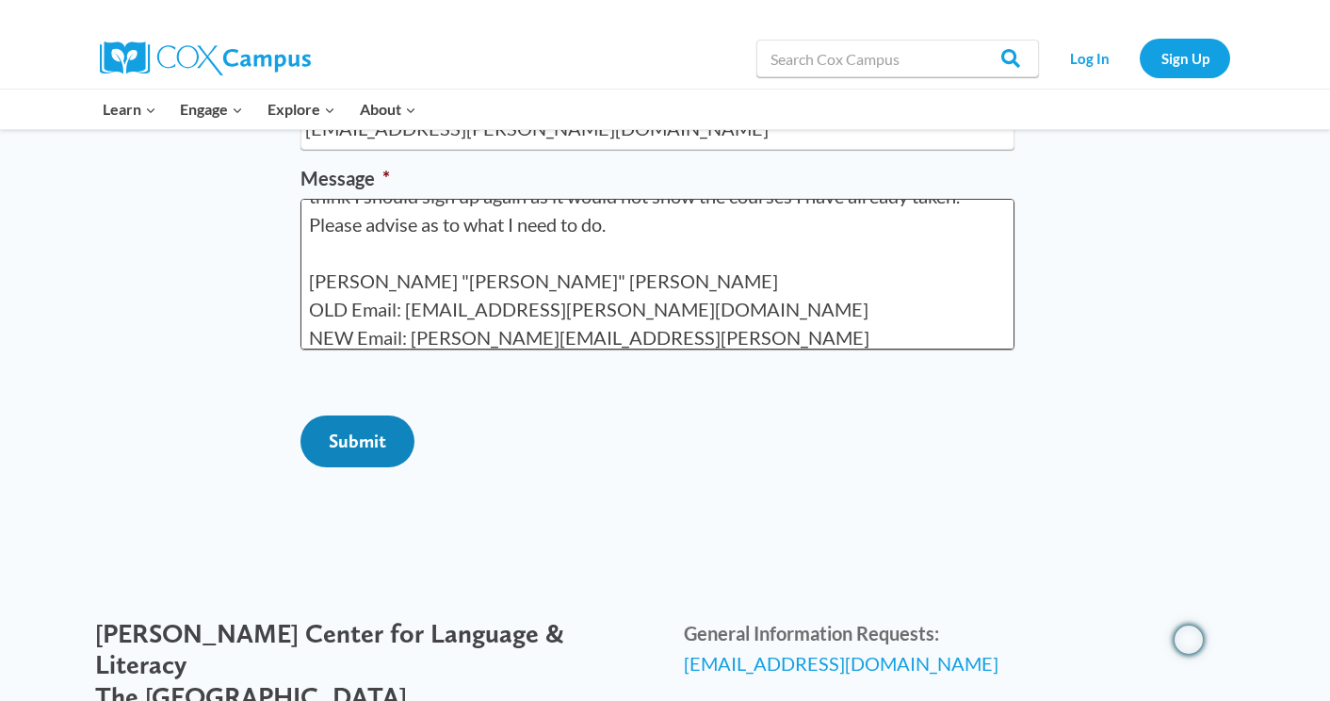
type textarea "I need help logging into [PERSON_NAME][GEOGRAPHIC_DATA]. I worked at a differen…"
click at [333, 467] on input "Submit" at bounding box center [358, 441] width 114 height 52
click at [366, 467] on input "Submit" at bounding box center [358, 441] width 114 height 52
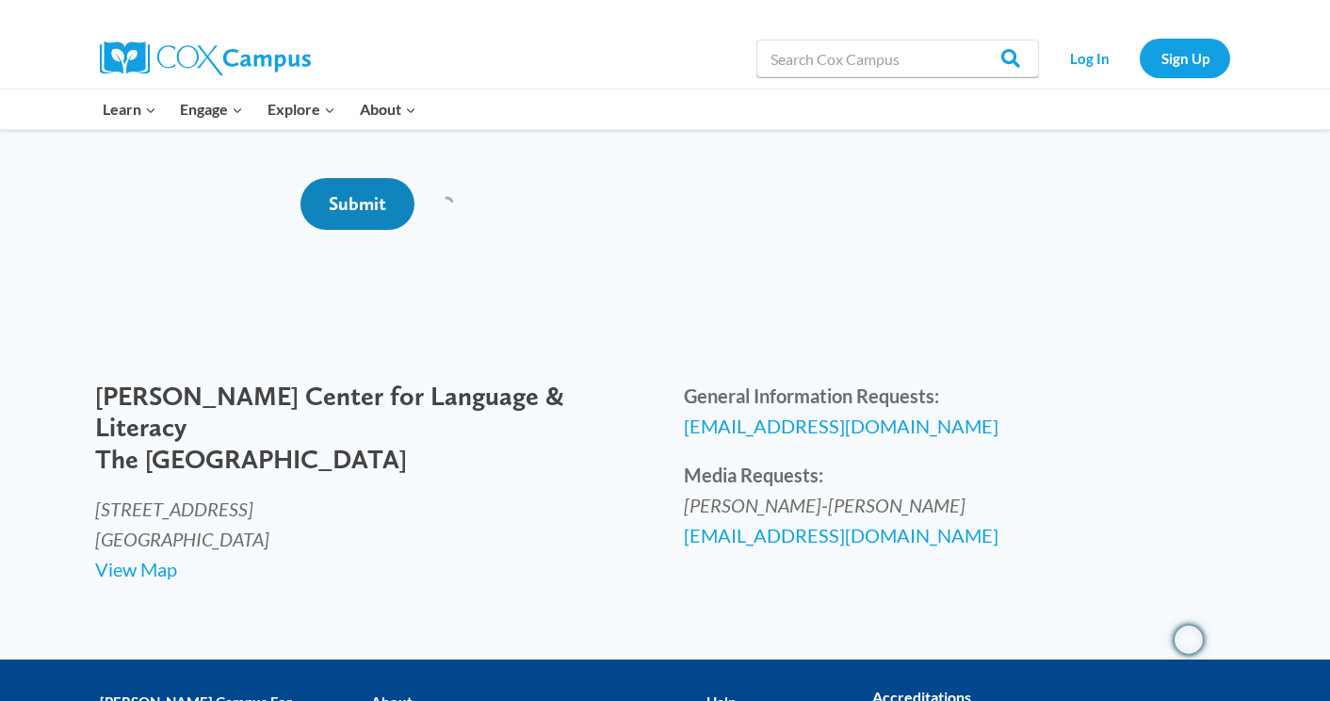
scroll to position [641, 0]
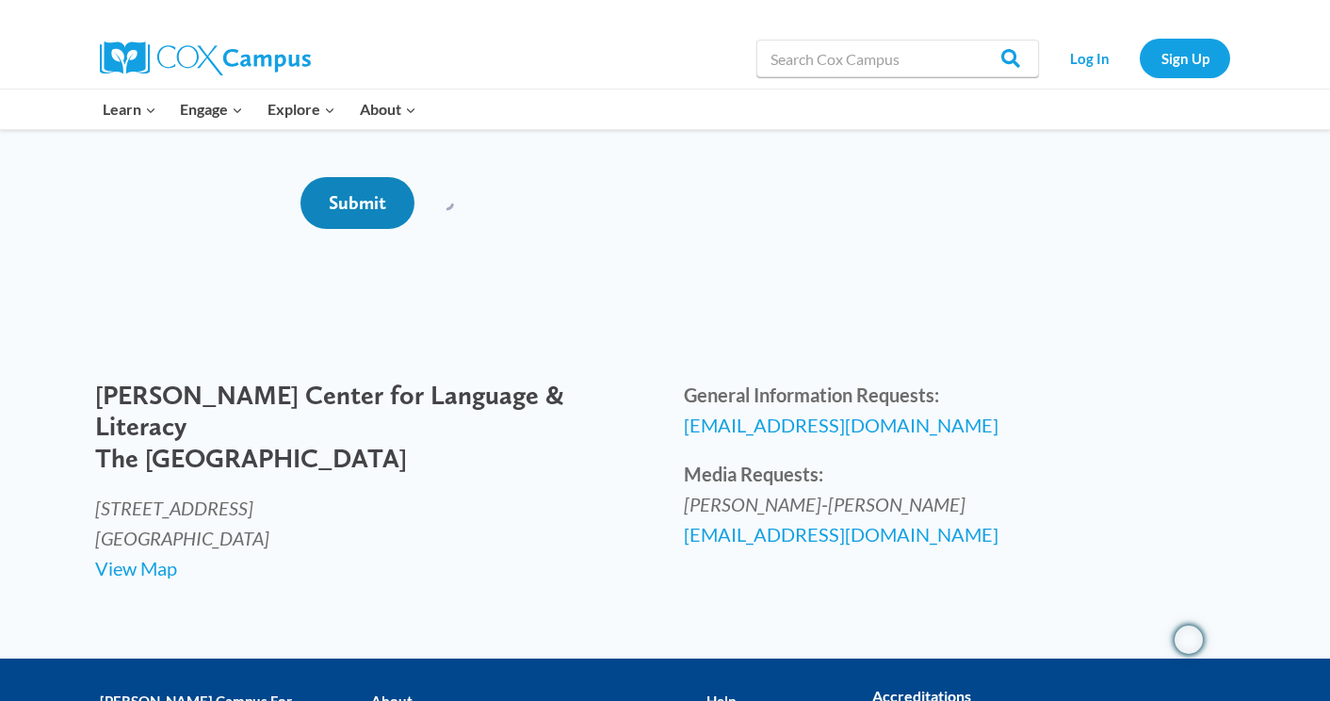
click at [361, 229] on input "Submit" at bounding box center [358, 203] width 114 height 52
click at [354, 229] on input "Submit" at bounding box center [358, 203] width 114 height 52
click at [345, 229] on input "Submit" at bounding box center [358, 203] width 114 height 52
click at [348, 229] on input "Submit" at bounding box center [358, 203] width 114 height 52
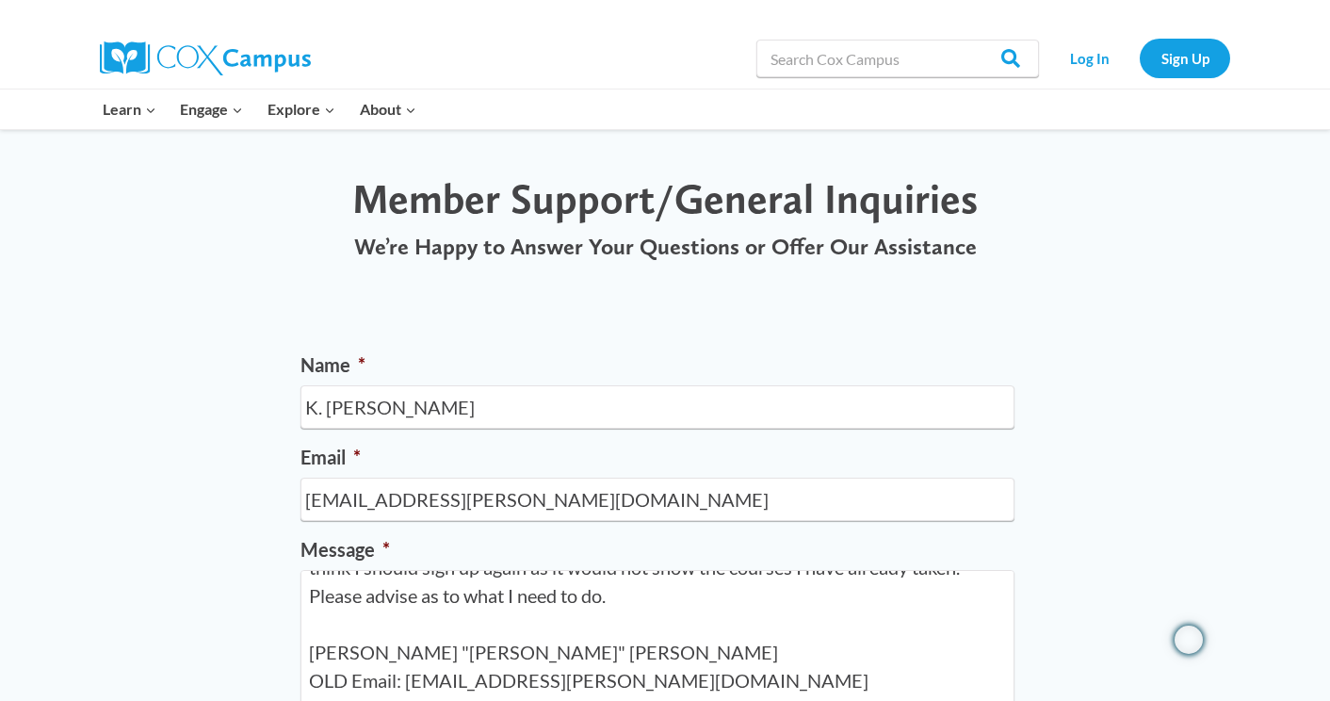
scroll to position [30, 0]
